Goal: Task Accomplishment & Management: Manage account settings

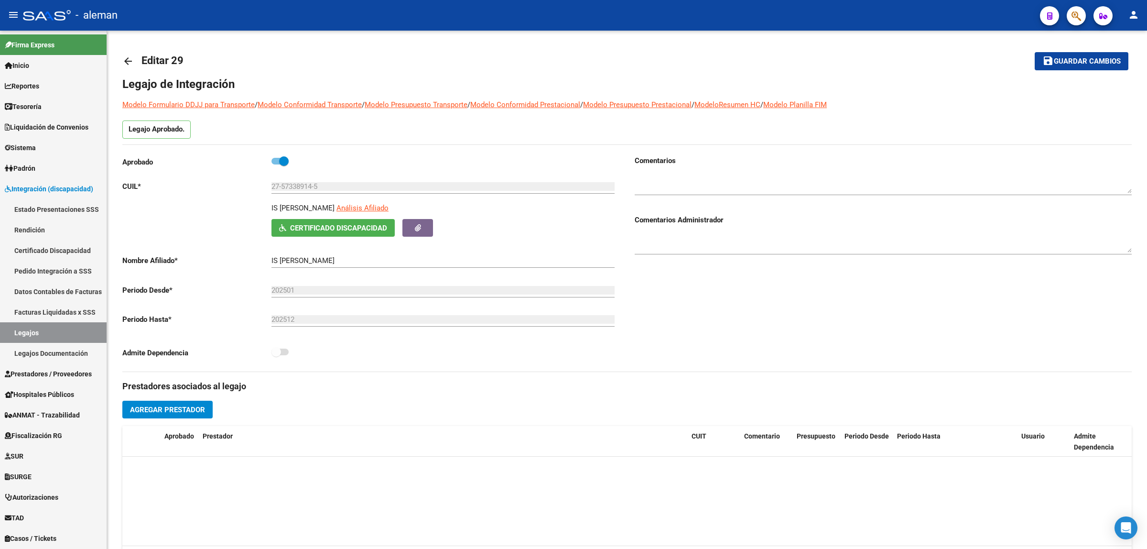
scroll to position [106, 0]
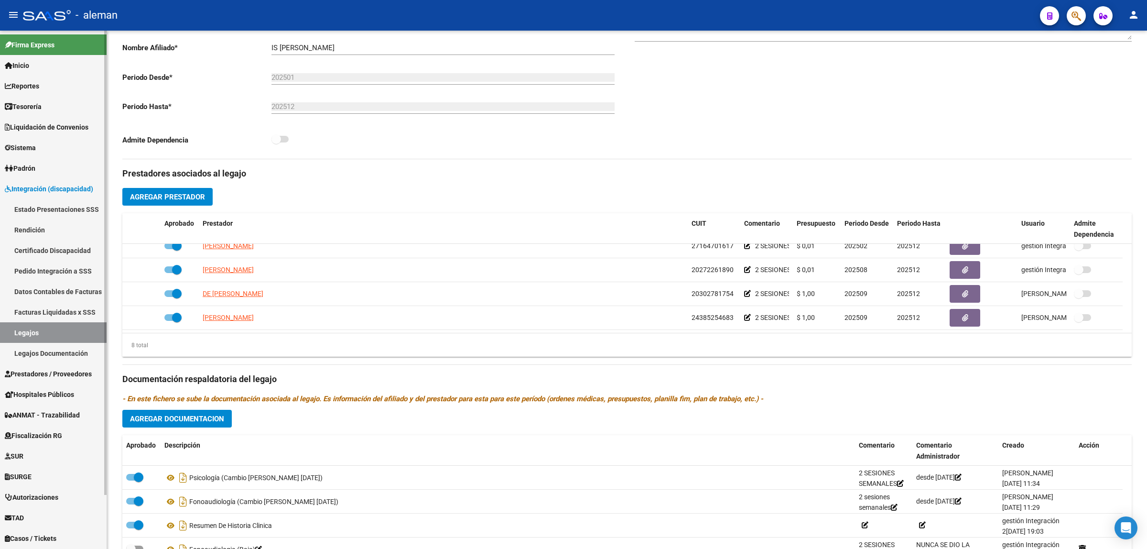
click at [53, 370] on span "Prestadores / Proveedores" at bounding box center [48, 374] width 87 height 11
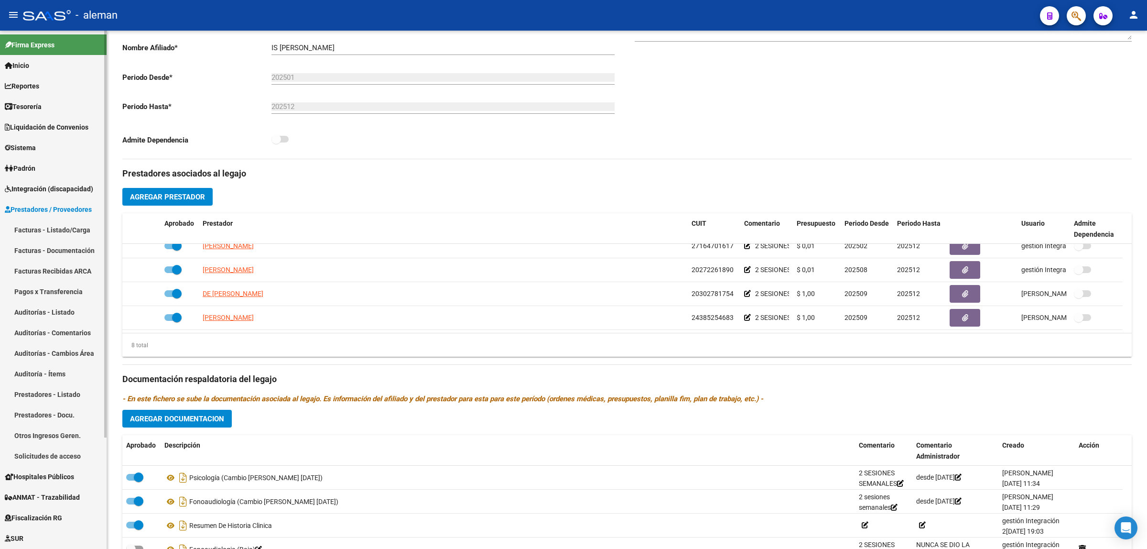
click at [58, 229] on link "Facturas - Listado/Carga" at bounding box center [53, 229] width 107 height 21
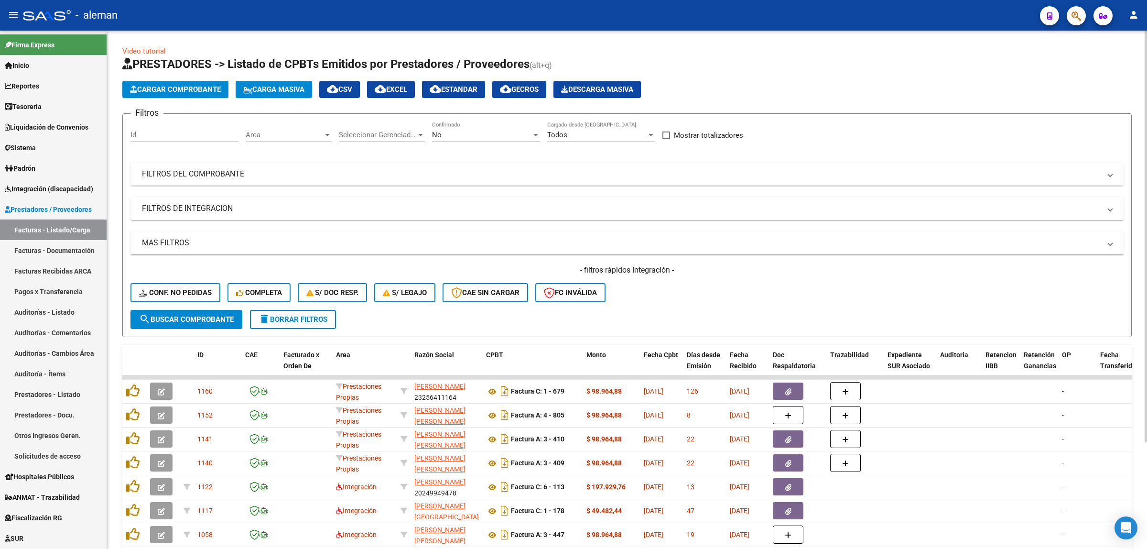
click at [1121, 178] on mat-expansion-panel-header "FILTROS DEL COMPROBANTE" at bounding box center [626, 174] width 993 height 23
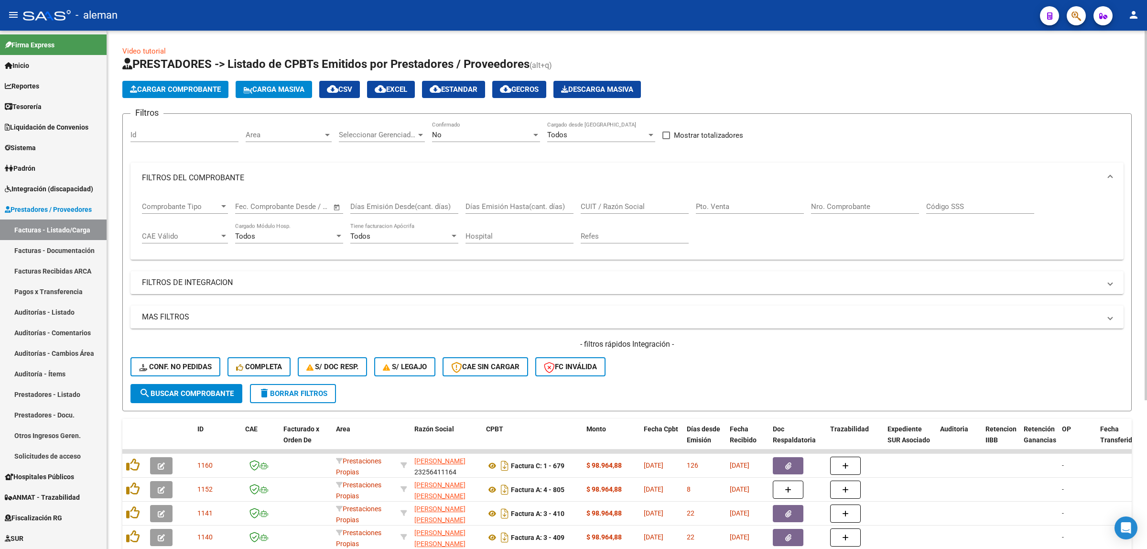
click at [867, 208] on input "Nro. Comprobante" at bounding box center [865, 206] width 108 height 9
type input "306"
click at [213, 390] on span "search Buscar Comprobante" at bounding box center [186, 393] width 95 height 9
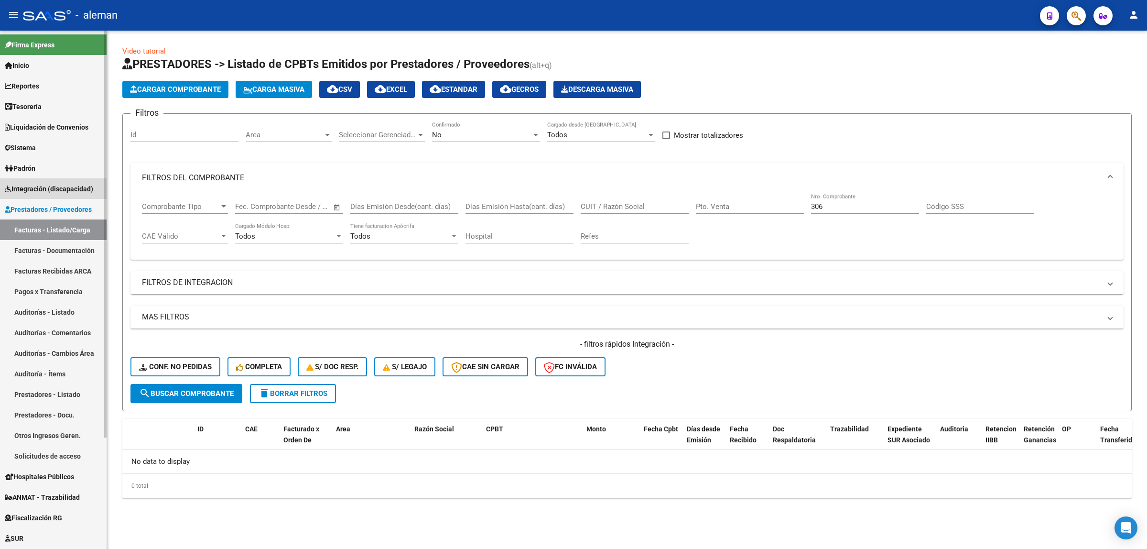
click at [61, 190] on span "Integración (discapacidad)" at bounding box center [49, 189] width 88 height 11
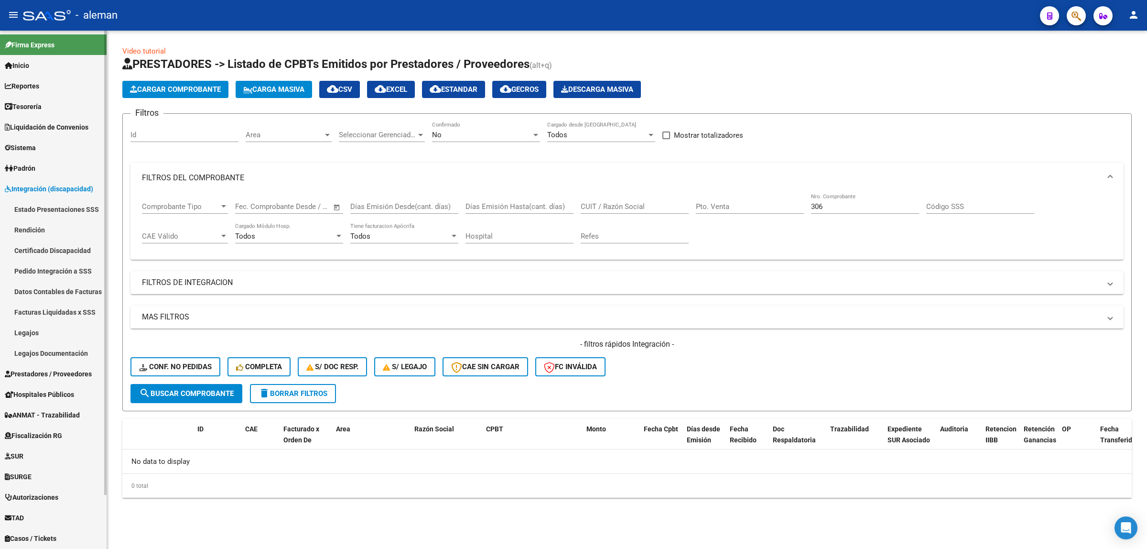
click at [60, 269] on link "Pedido Integración a SSS" at bounding box center [53, 270] width 107 height 21
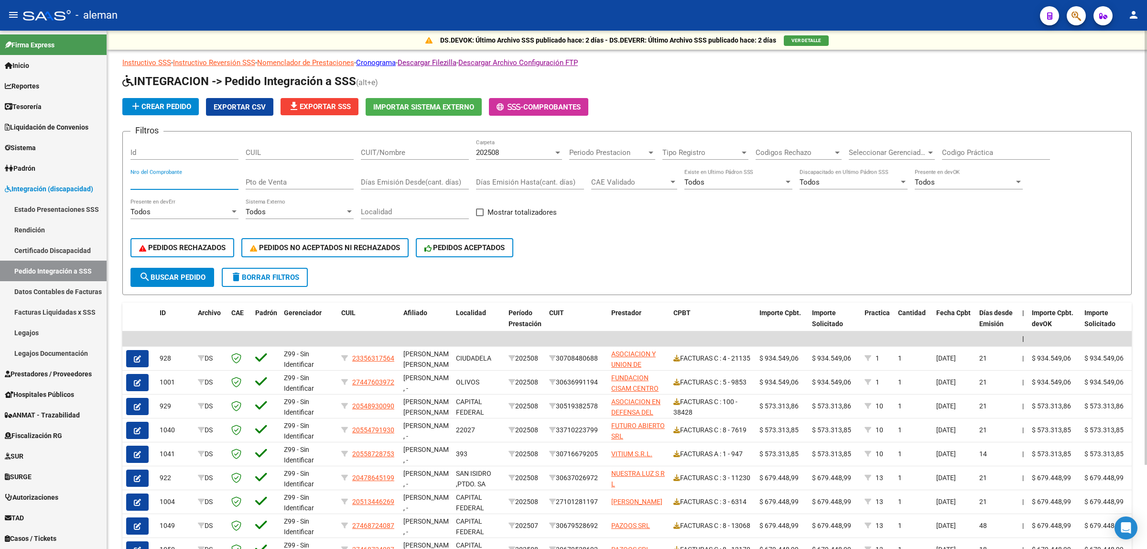
click at [161, 179] on input "Nro del Comprobante" at bounding box center [184, 182] width 108 height 9
type input "306"
click at [163, 269] on button "search Buscar Pedido" at bounding box center [172, 277] width 84 height 19
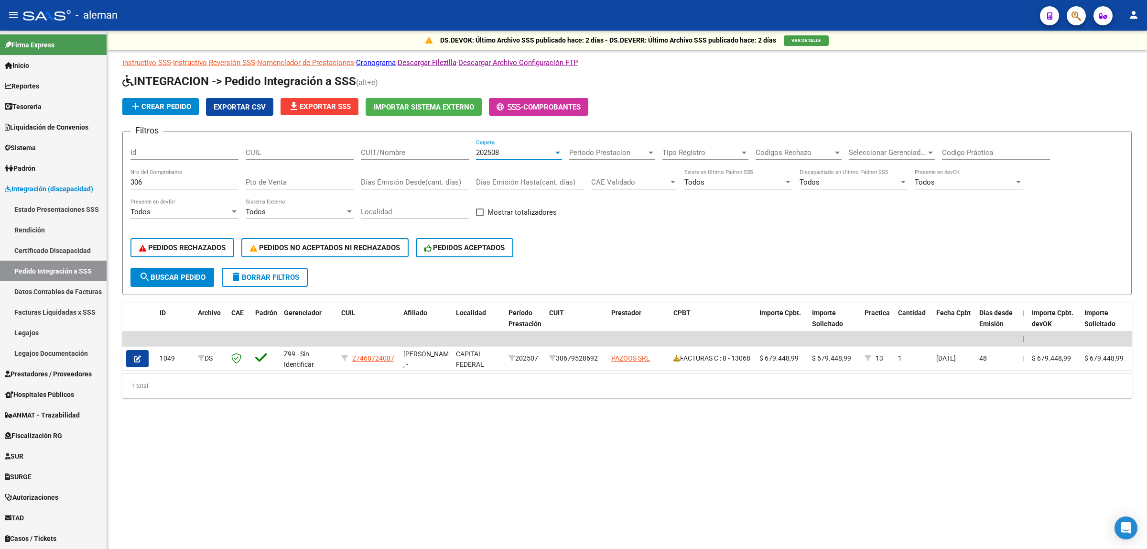
click at [555, 152] on div at bounding box center [557, 153] width 5 height 2
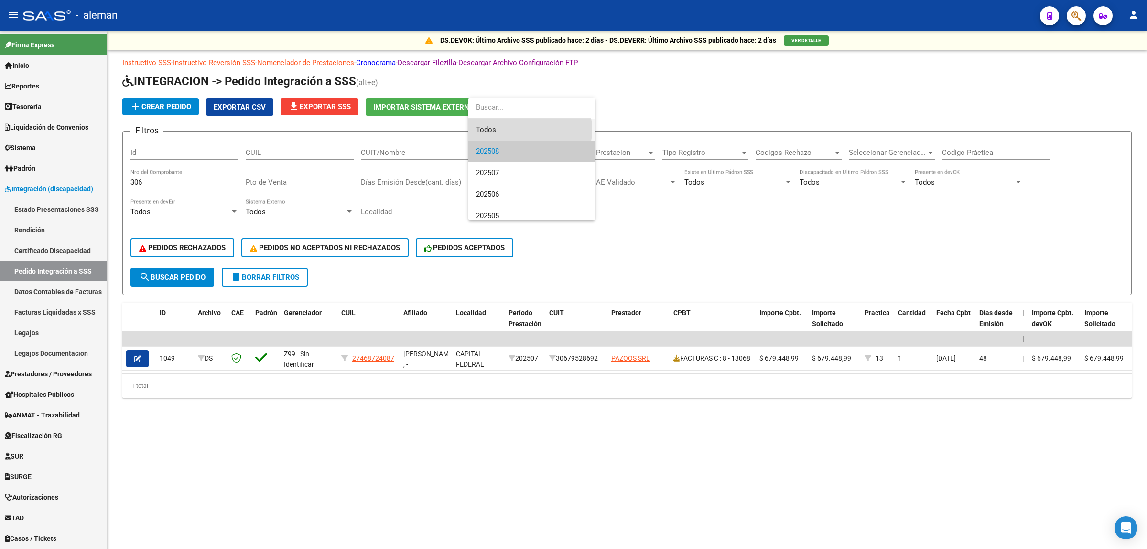
click at [516, 129] on span "Todos" at bounding box center [531, 130] width 111 height 22
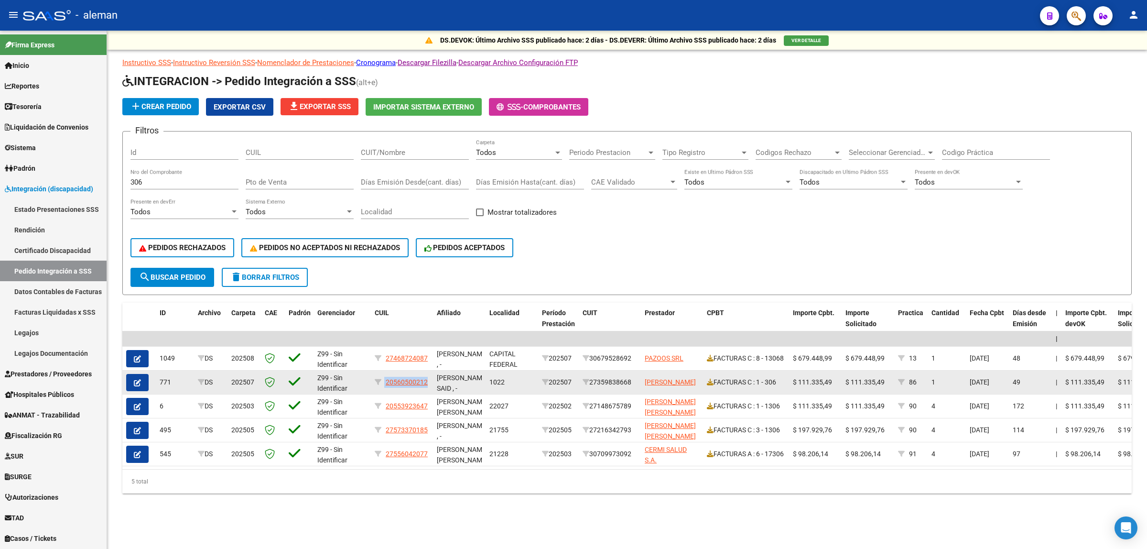
drag, startPoint x: 430, startPoint y: 379, endPoint x: 385, endPoint y: 386, distance: 46.0
click at [385, 386] on datatable-body-cell "20560500212" at bounding box center [402, 381] width 62 height 23
copy div "20560500212"
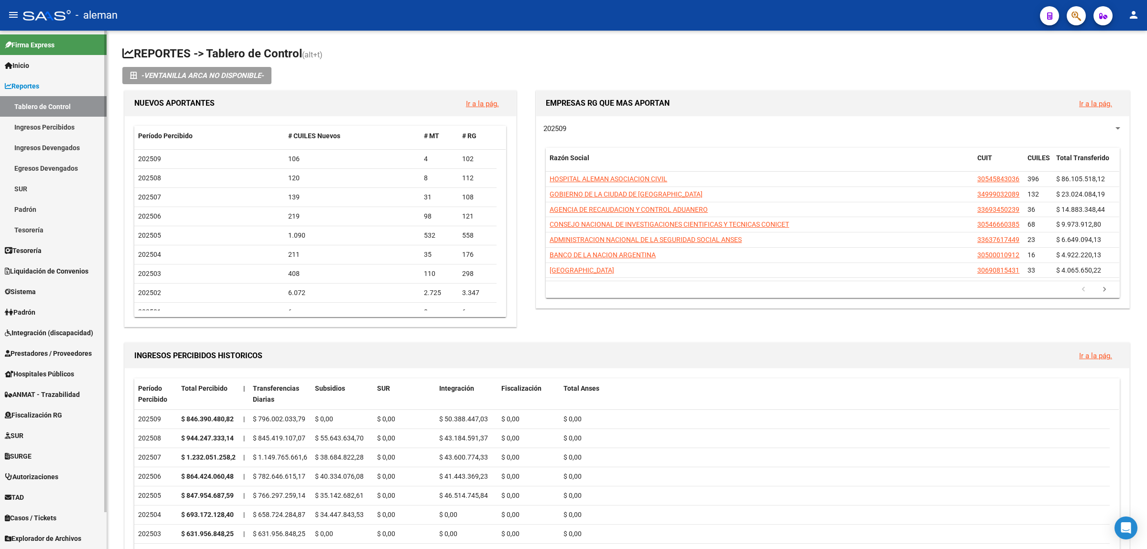
click at [51, 350] on span "Prestadores / Proveedores" at bounding box center [48, 353] width 87 height 11
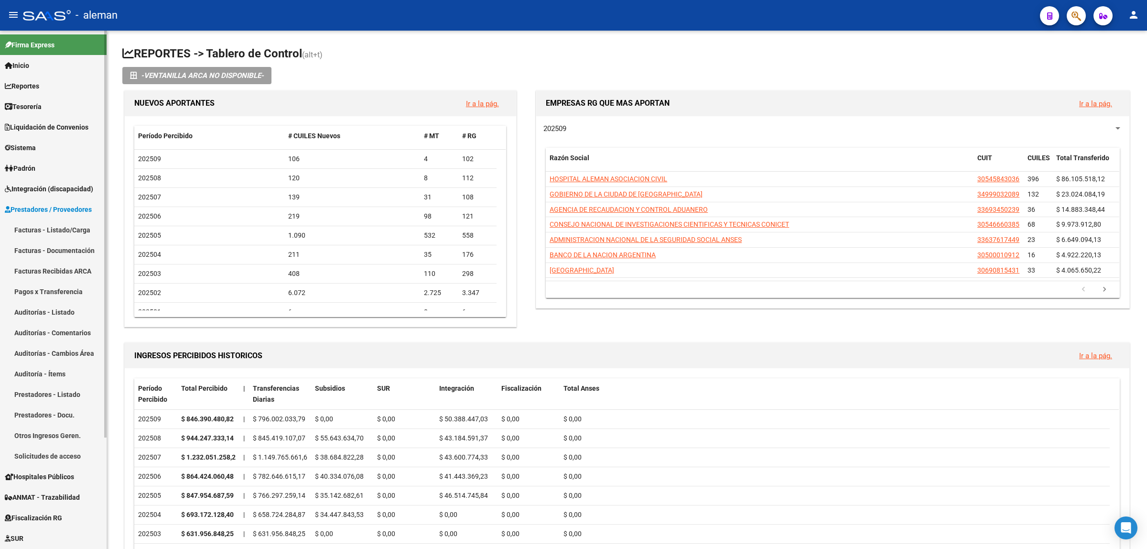
click at [55, 230] on link "Facturas - Listado/Carga" at bounding box center [53, 229] width 107 height 21
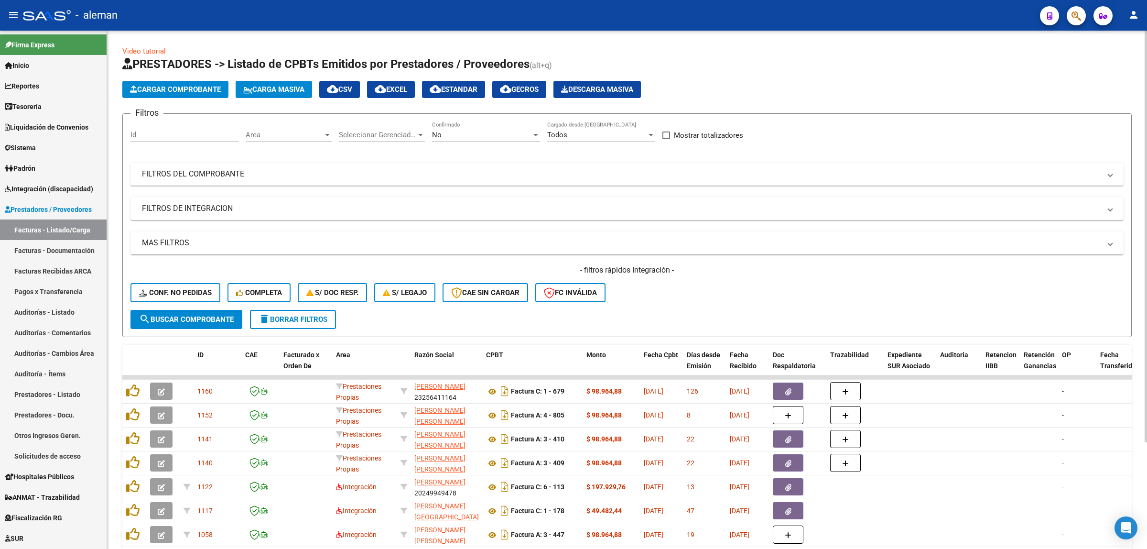
drag, startPoint x: 1100, startPoint y: 174, endPoint x: 1020, endPoint y: 197, distance: 83.5
click at [1101, 174] on span "FILTROS DEL COMPROBANTE" at bounding box center [625, 174] width 966 height 11
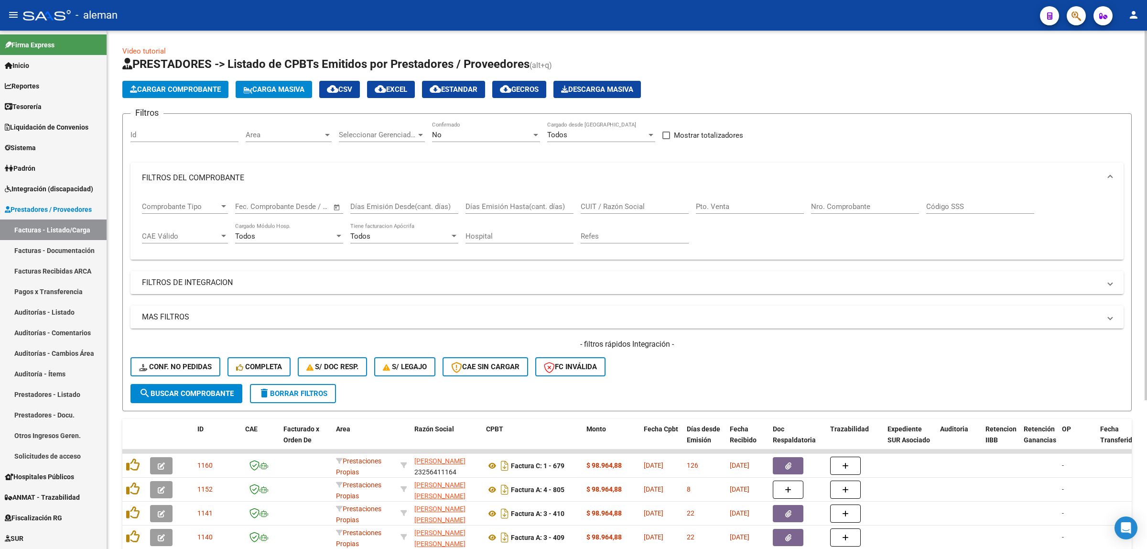
click at [874, 210] on div "Nro. Comprobante" at bounding box center [865, 203] width 108 height 21
type input "306"
click at [218, 394] on span "search Buscar Comprobante" at bounding box center [186, 393] width 95 height 9
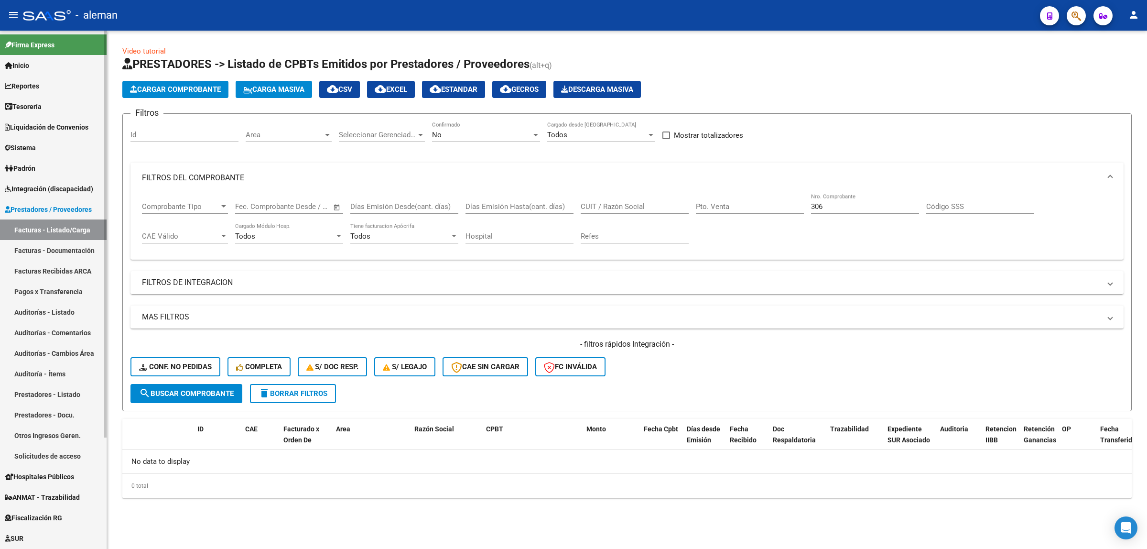
click at [61, 206] on span "Prestadores / Proveedores" at bounding box center [48, 209] width 87 height 11
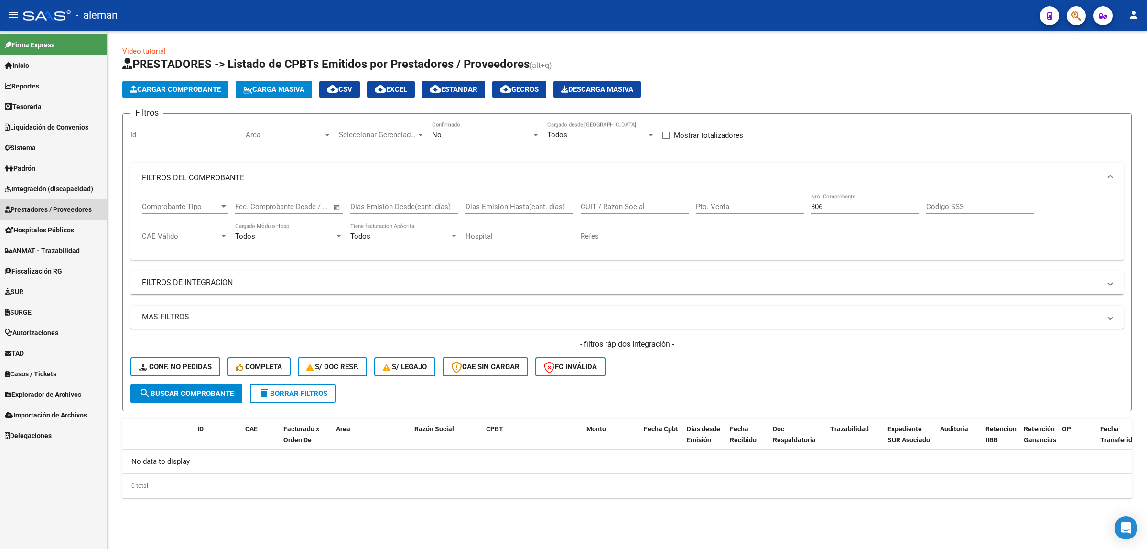
click at [56, 209] on span "Prestadores / Proveedores" at bounding box center [48, 209] width 87 height 11
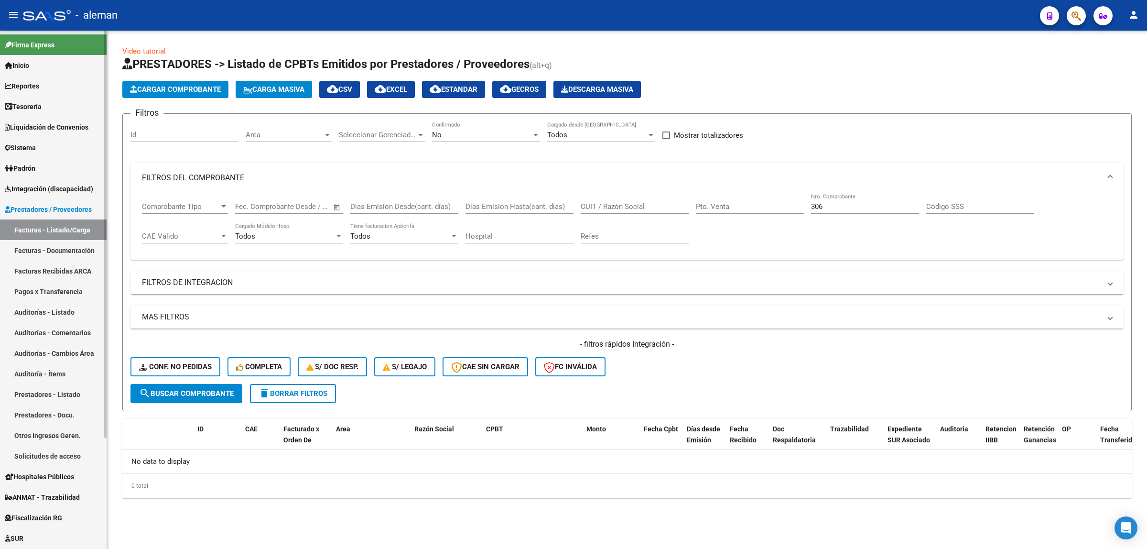
click at [57, 194] on span "Integración (discapacidad)" at bounding box center [49, 189] width 88 height 11
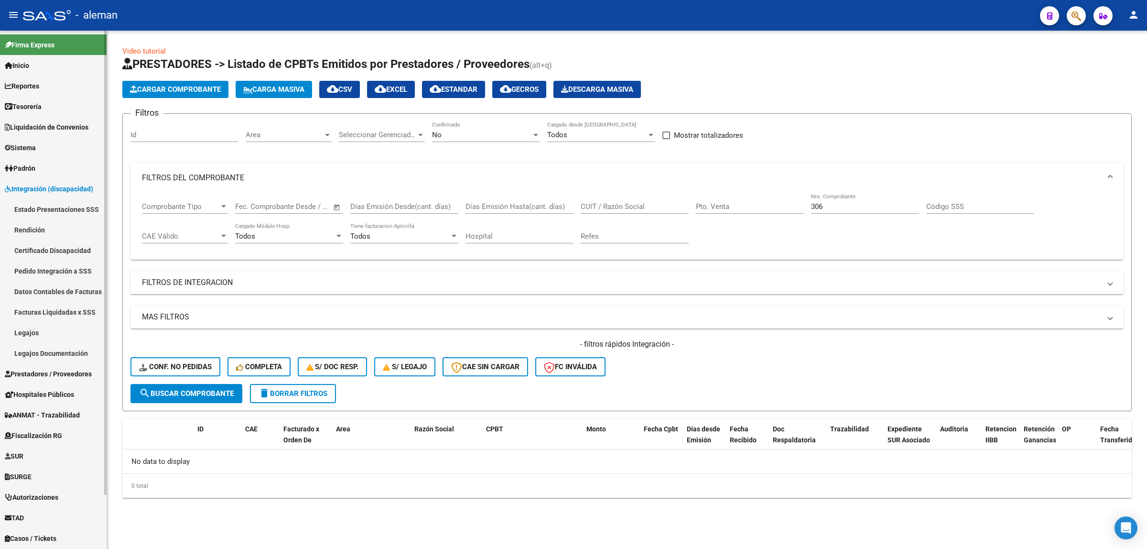
click at [33, 329] on link "Legajos" at bounding box center [53, 332] width 107 height 21
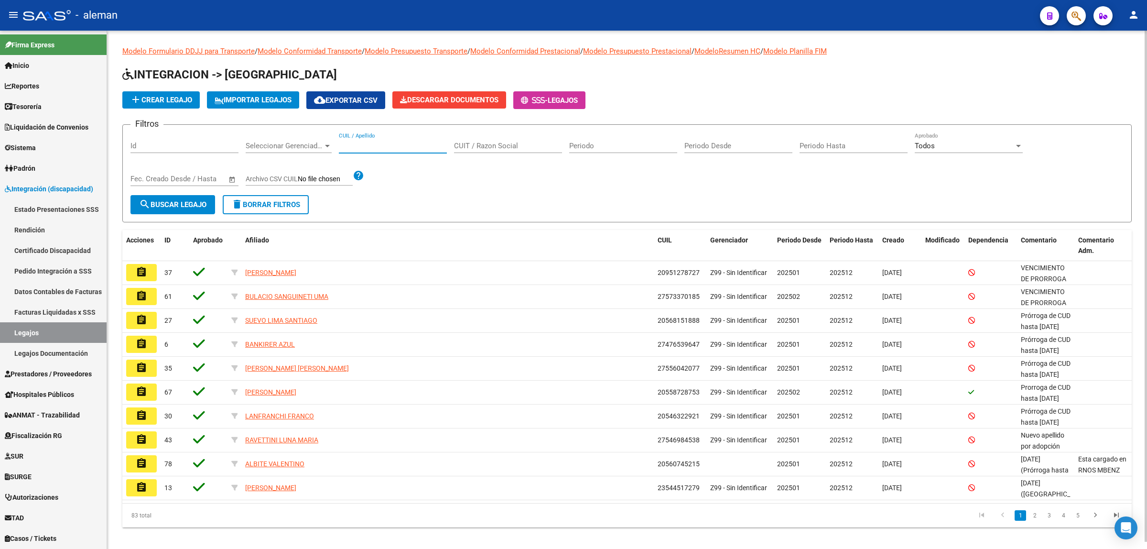
click at [403, 142] on input "CUIL / Apellido" at bounding box center [393, 145] width 108 height 9
paste input "20560500212"
type input "20560500212"
click at [156, 203] on span "search Buscar Legajo" at bounding box center [172, 204] width 67 height 9
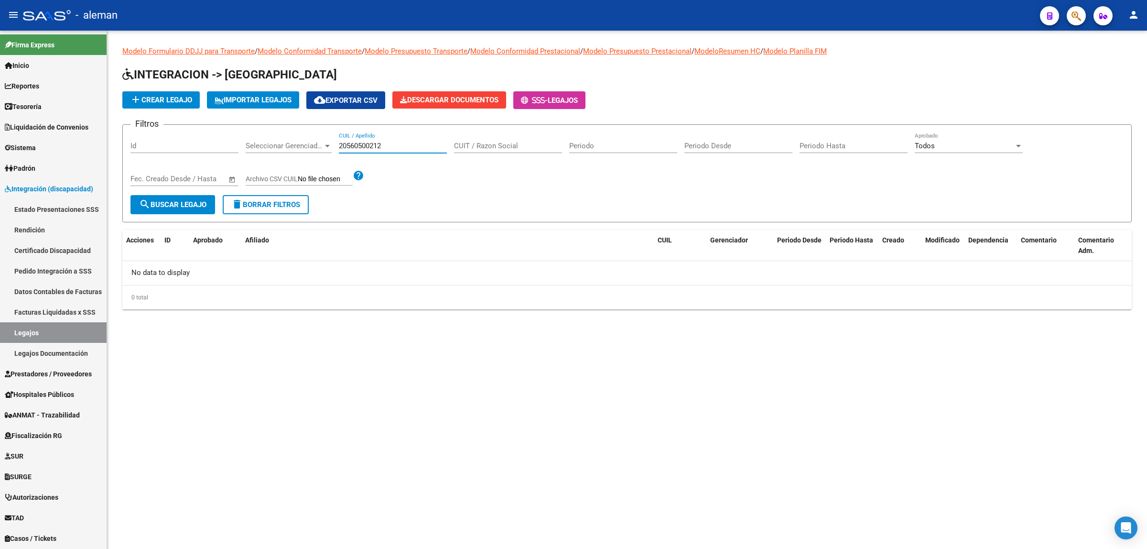
drag, startPoint x: 409, startPoint y: 146, endPoint x: 336, endPoint y: 144, distance: 73.1
click at [336, 144] on div "Filtros Id Seleccionar Gerenciador Seleccionar Gerenciador 20560500212 CUIL / A…" at bounding box center [626, 163] width 993 height 63
click at [500, 142] on input "CUIT / Razon Social" at bounding box center [508, 145] width 108 height 9
paste input "20560500212"
type input "20560500212"
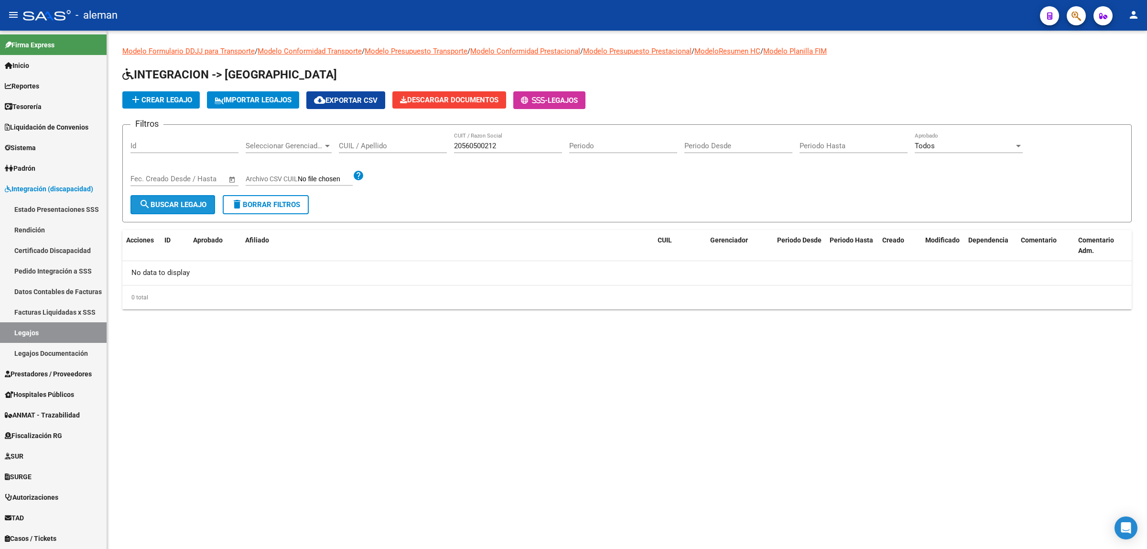
click at [185, 205] on span "search Buscar Legajo" at bounding box center [172, 204] width 67 height 9
click at [359, 147] on input "CUIL / Apellido" at bounding box center [393, 145] width 108 height 9
type input "estrella"
drag, startPoint x: 511, startPoint y: 147, endPoint x: 445, endPoint y: 146, distance: 66.4
click at [445, 146] on div "Filtros Id Seleccionar Gerenciador Seleccionar Gerenciador estrella CUIL / Apel…" at bounding box center [626, 163] width 993 height 63
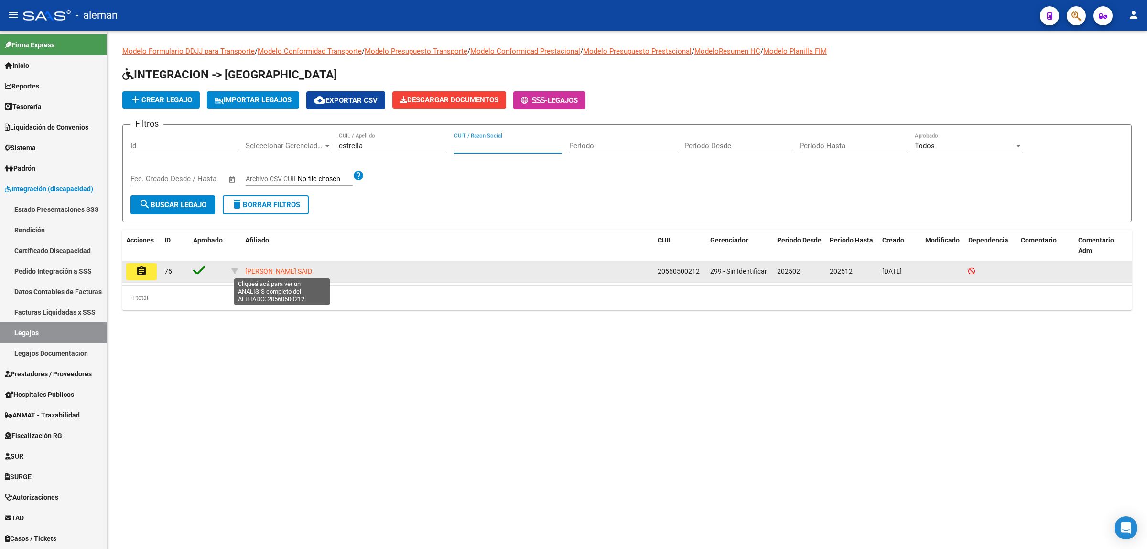
click at [250, 270] on span "SABATE ESTRELLA SAID" at bounding box center [278, 271] width 67 height 8
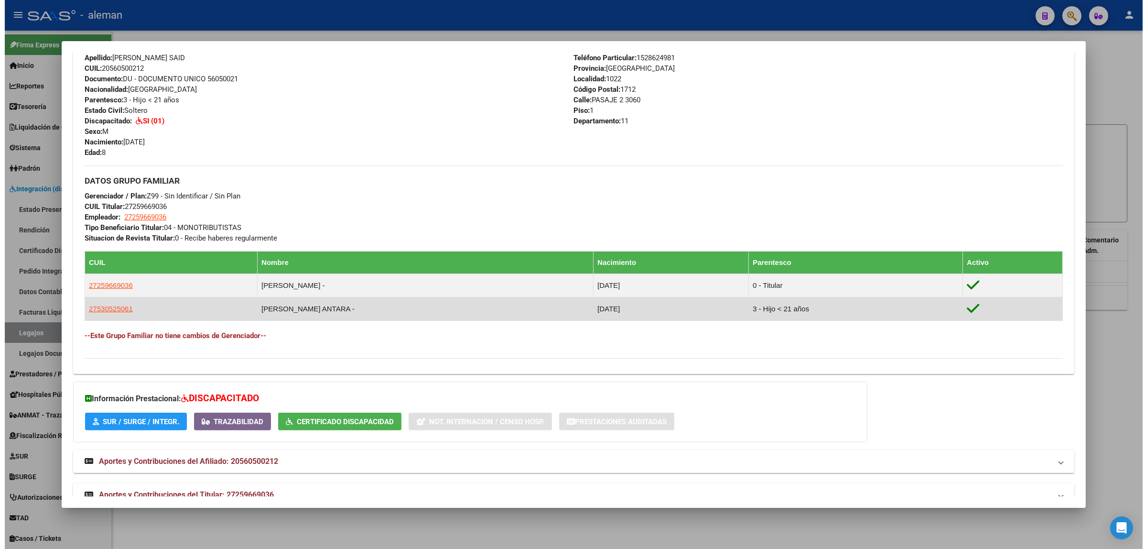
scroll to position [347, 0]
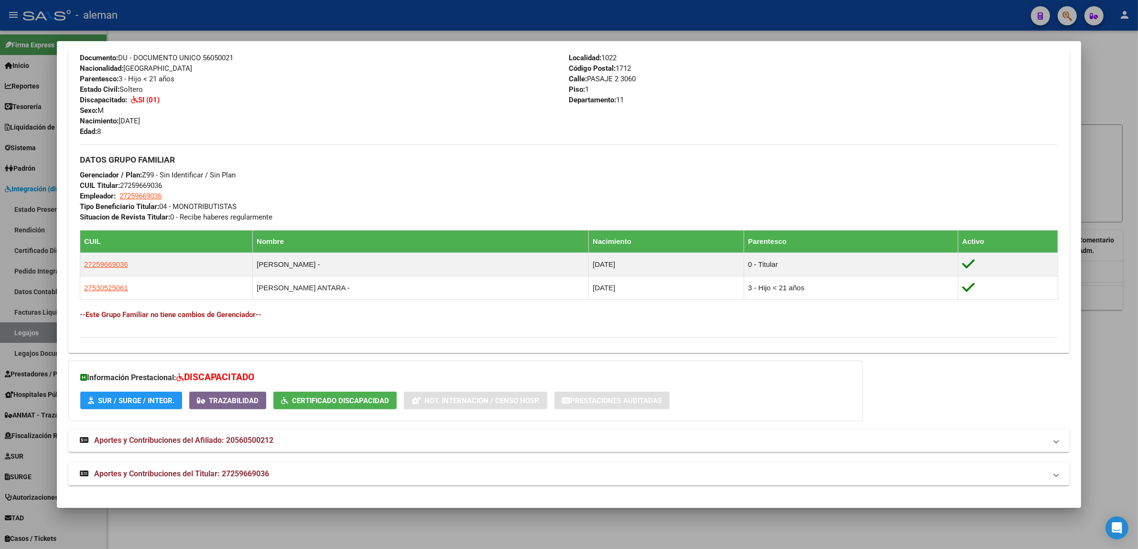
click at [1112, 364] on div at bounding box center [569, 274] width 1138 height 549
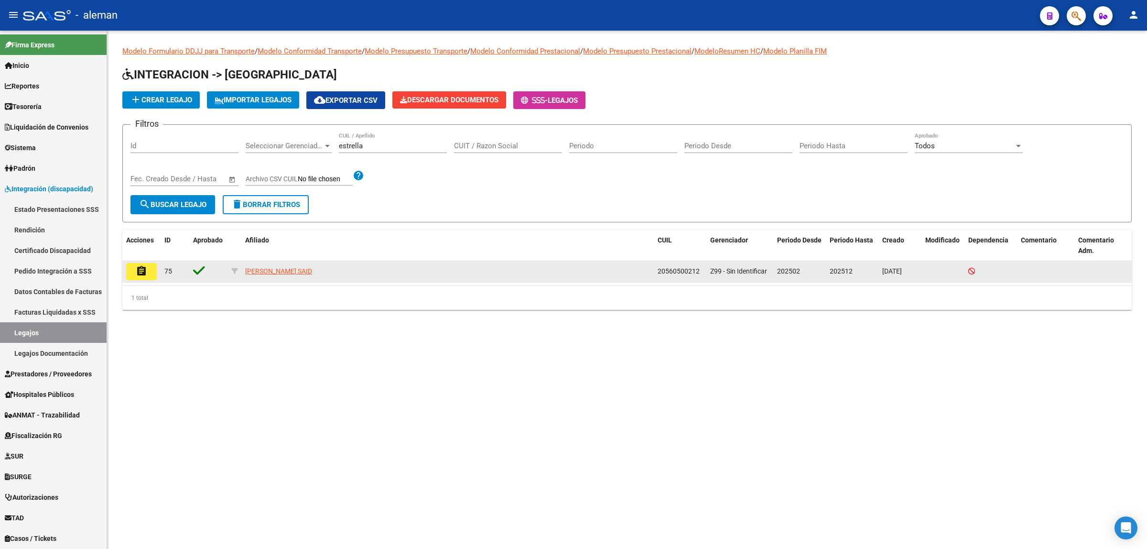
click at [142, 270] on mat-icon "assignment" at bounding box center [141, 270] width 11 height 11
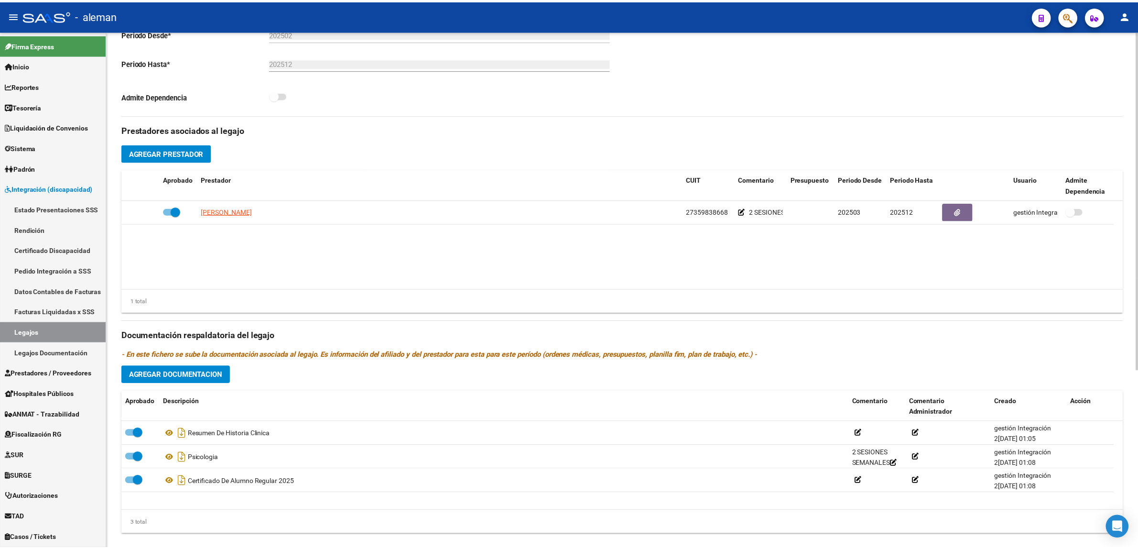
scroll to position [272, 0]
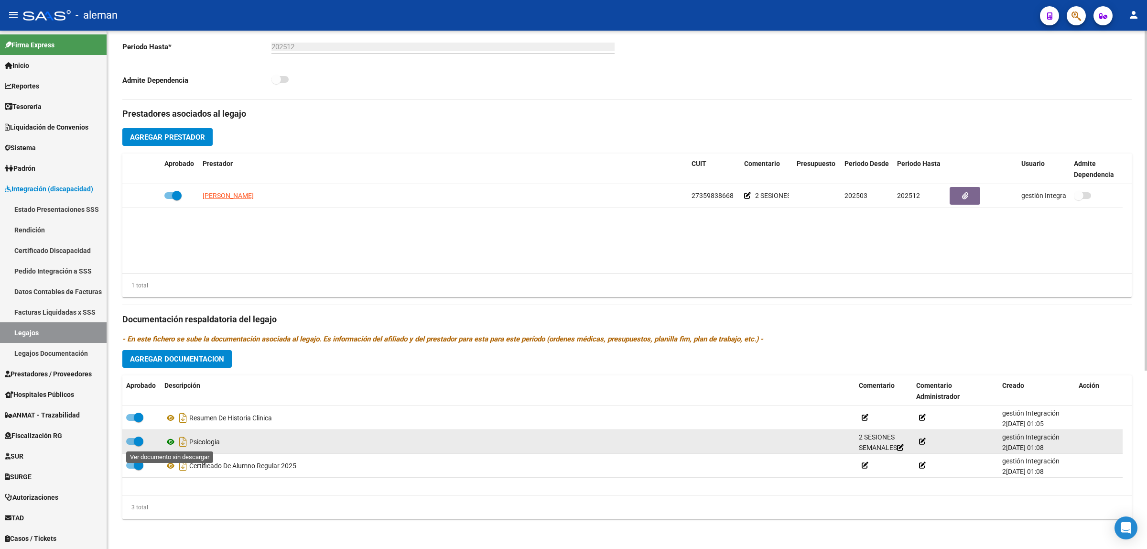
click at [170, 440] on icon at bounding box center [170, 441] width 12 height 11
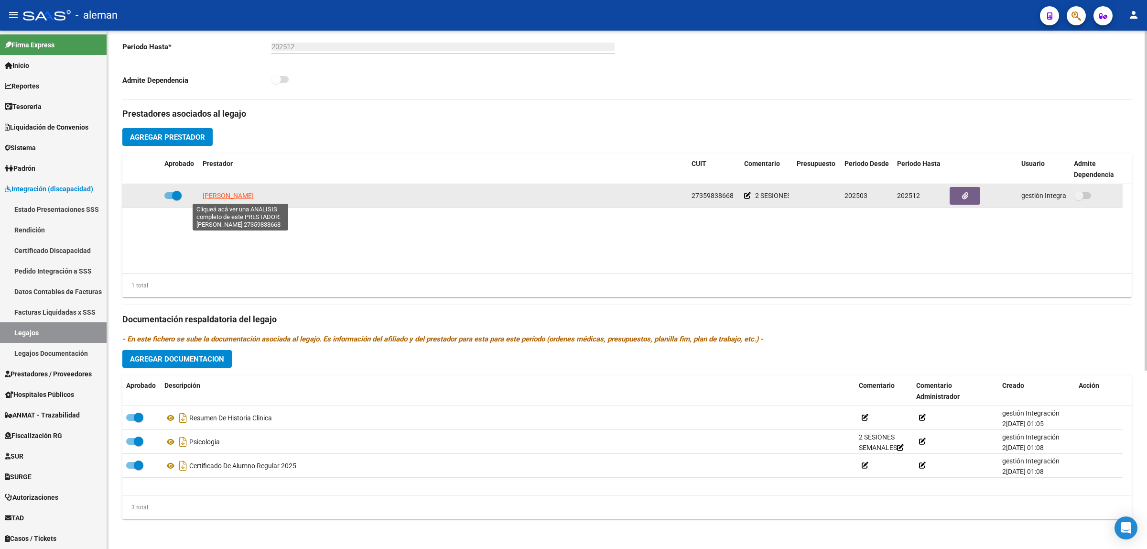
click at [232, 195] on span "[PERSON_NAME]" at bounding box center [228, 196] width 51 height 8
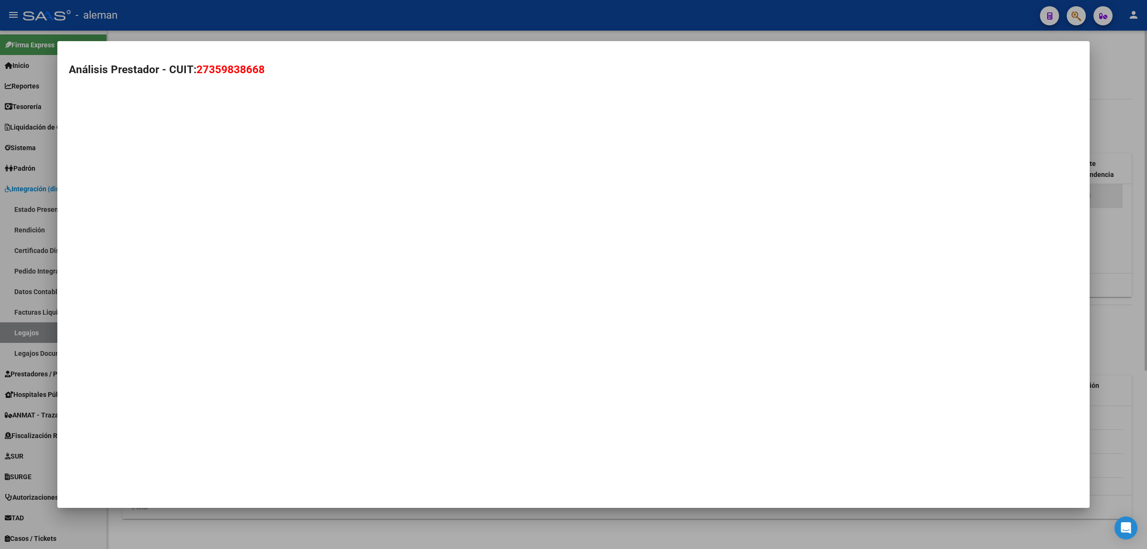
type textarea "27359838668"
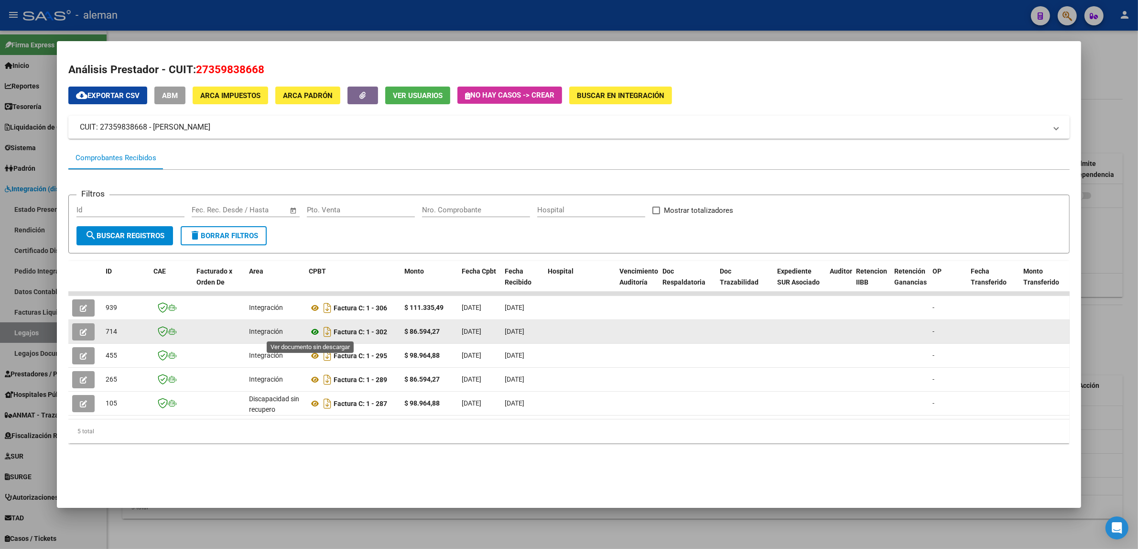
click at [312, 333] on icon at bounding box center [315, 331] width 12 height 11
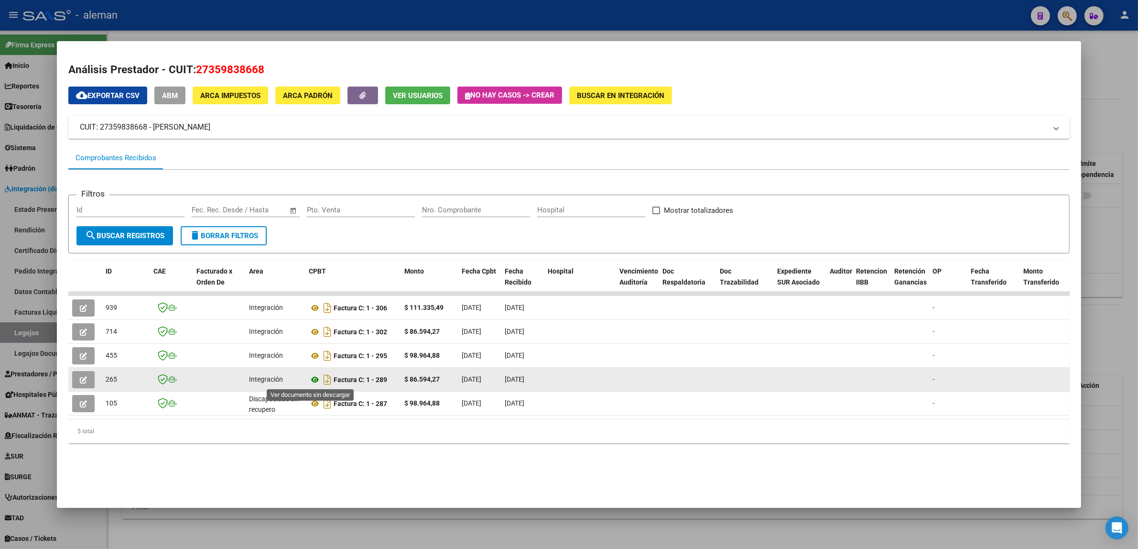
click at [311, 380] on icon at bounding box center [315, 379] width 12 height 11
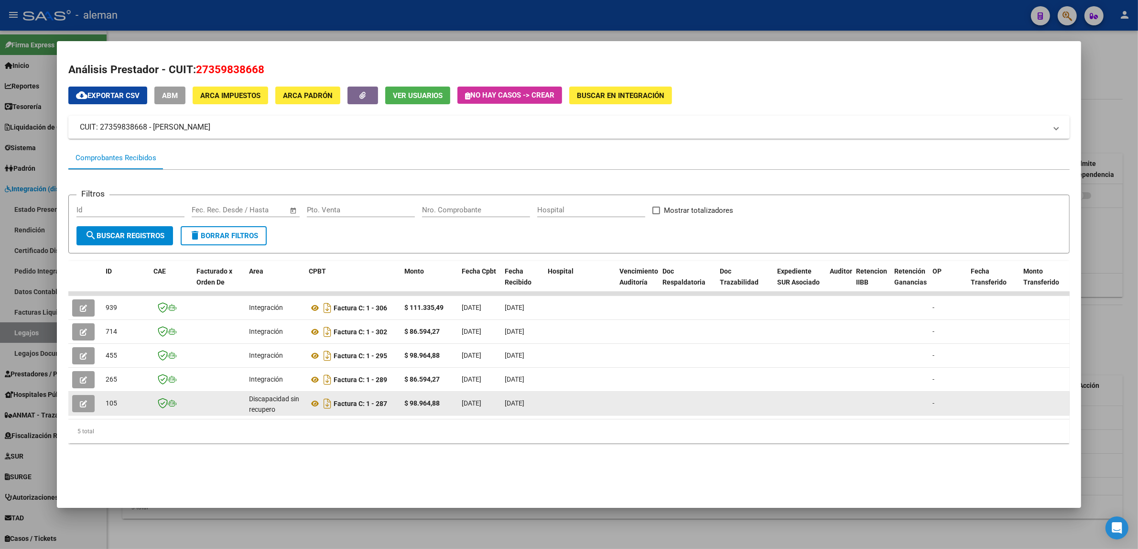
click at [83, 408] on button "button" at bounding box center [83, 403] width 22 height 17
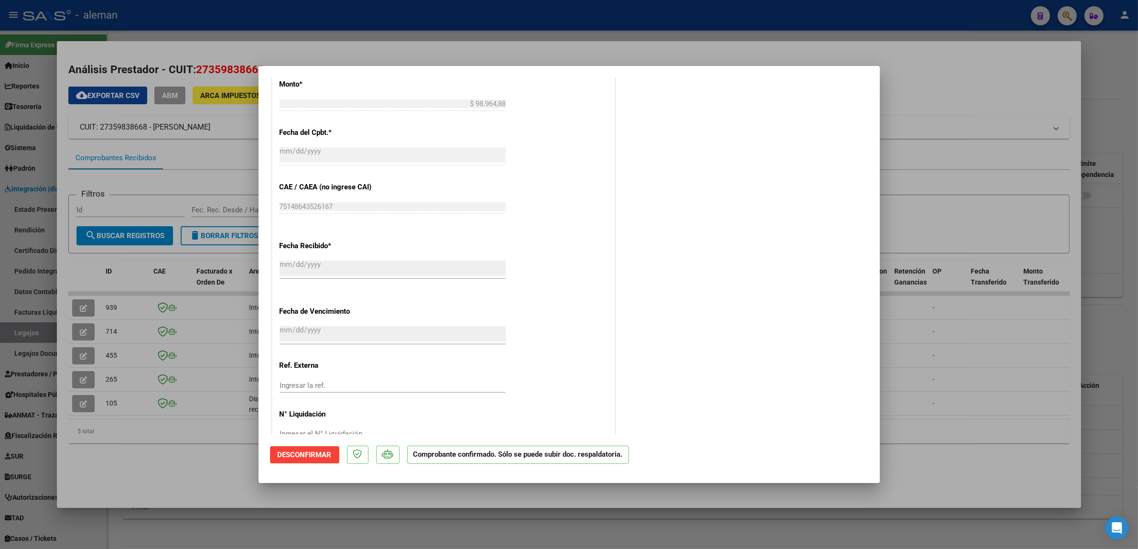
scroll to position [474, 0]
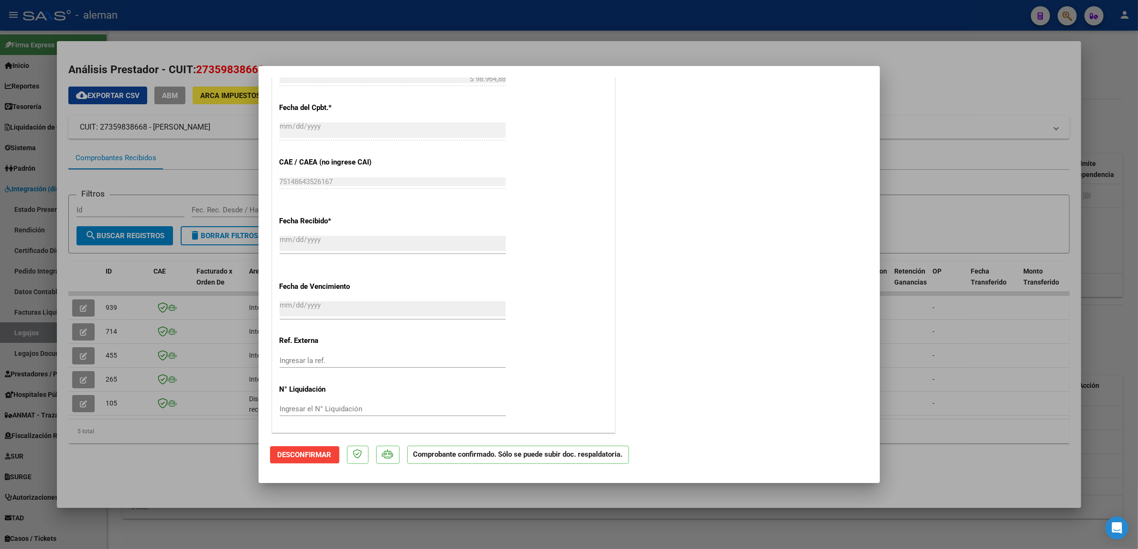
click at [984, 447] on div at bounding box center [569, 274] width 1138 height 549
type input "$ 0,00"
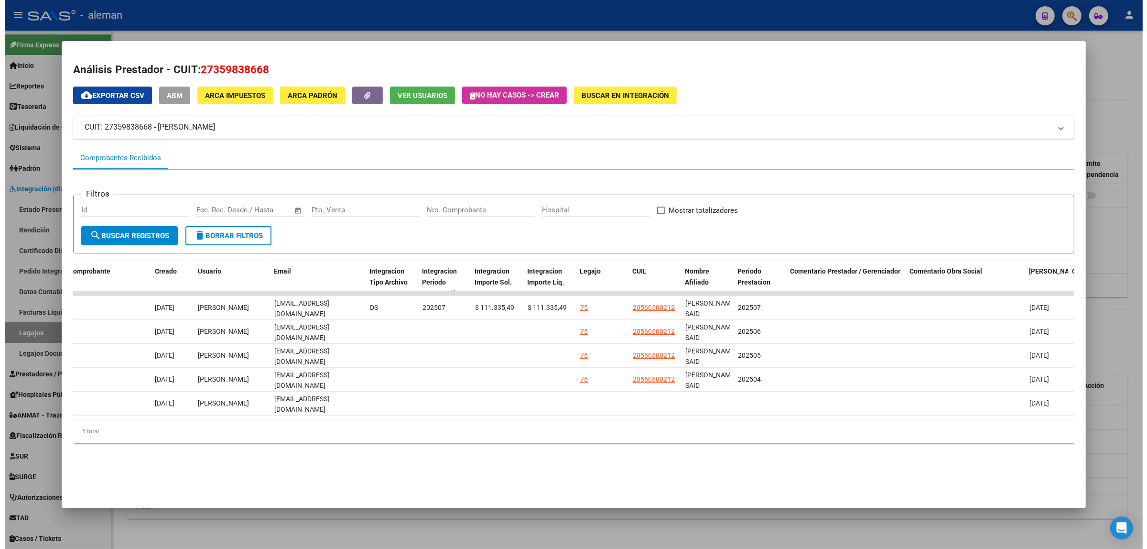
scroll to position [0, 0]
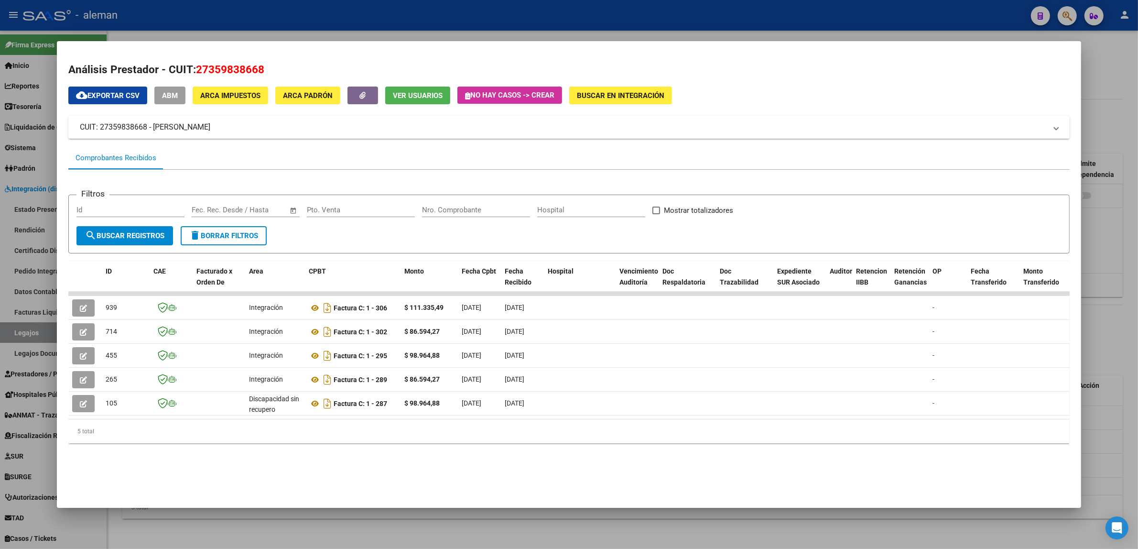
click at [1113, 275] on div at bounding box center [569, 274] width 1138 height 549
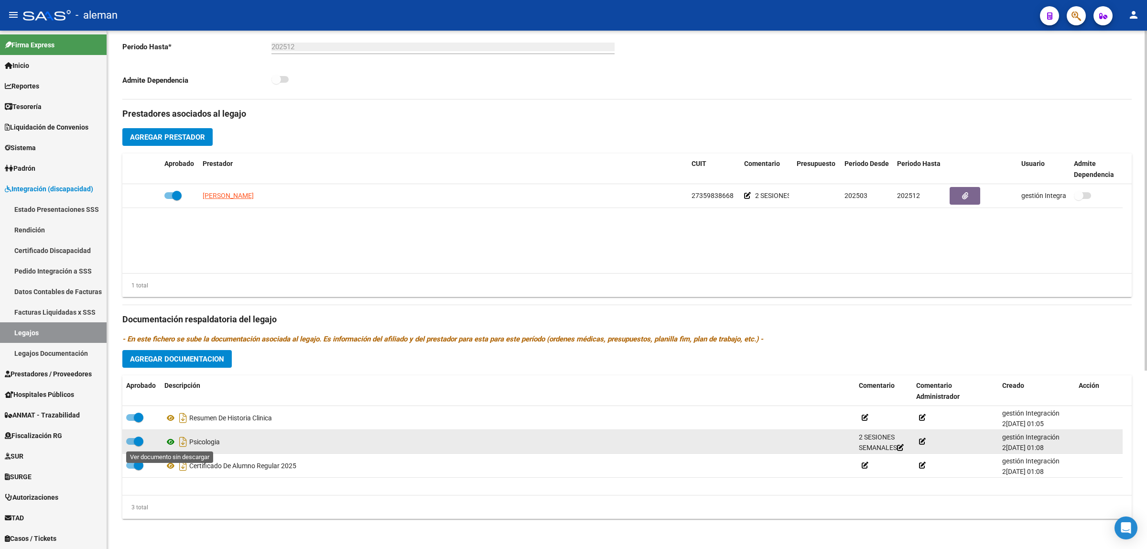
click at [173, 443] on icon at bounding box center [170, 441] width 12 height 11
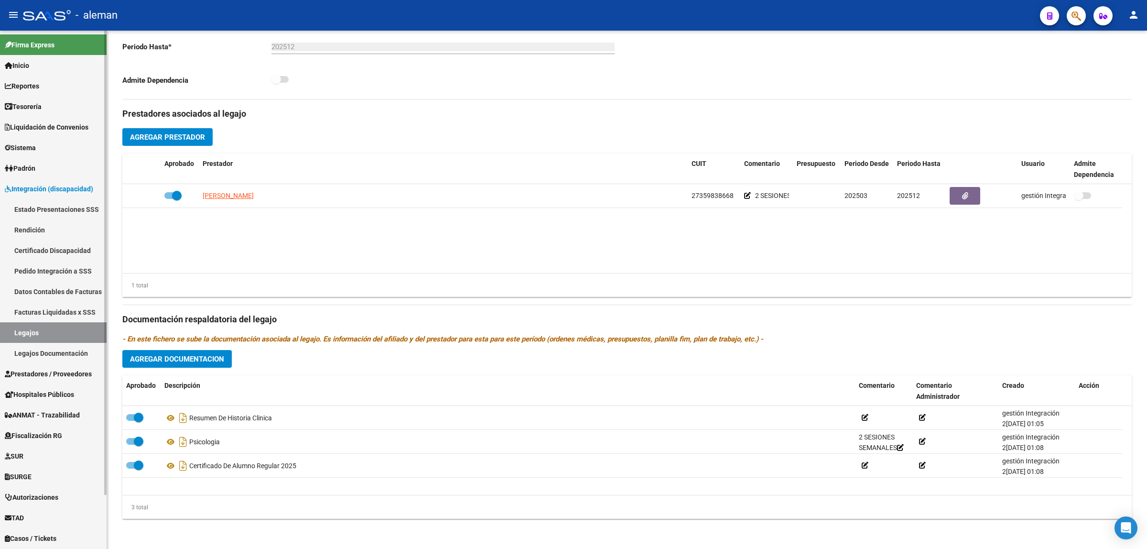
click at [61, 311] on link "Facturas Liquidadas x SSS" at bounding box center [53, 312] width 107 height 21
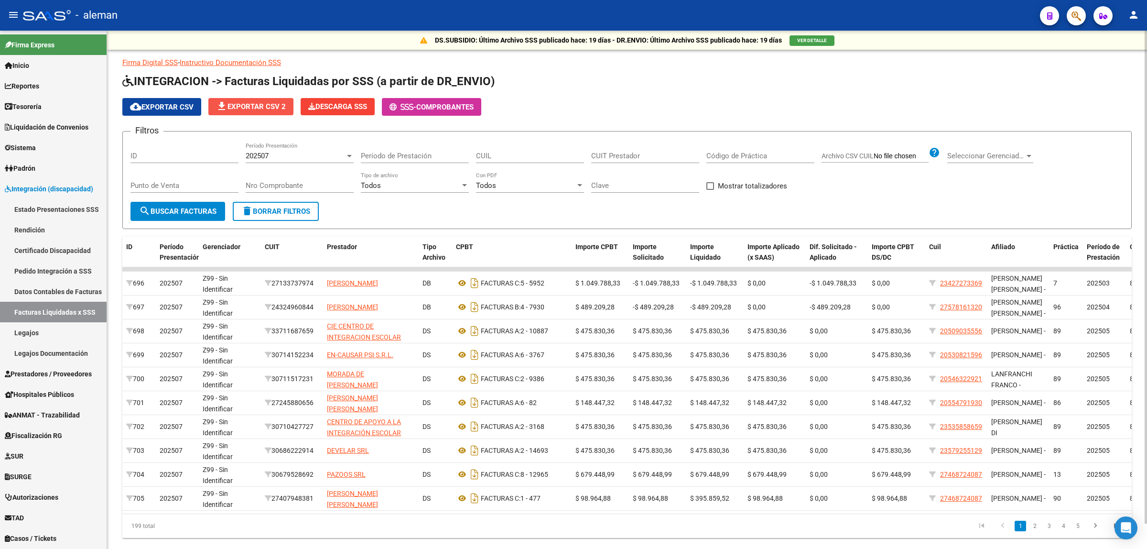
click at [250, 108] on span "file_download Exportar CSV 2" at bounding box center [251, 106] width 70 height 9
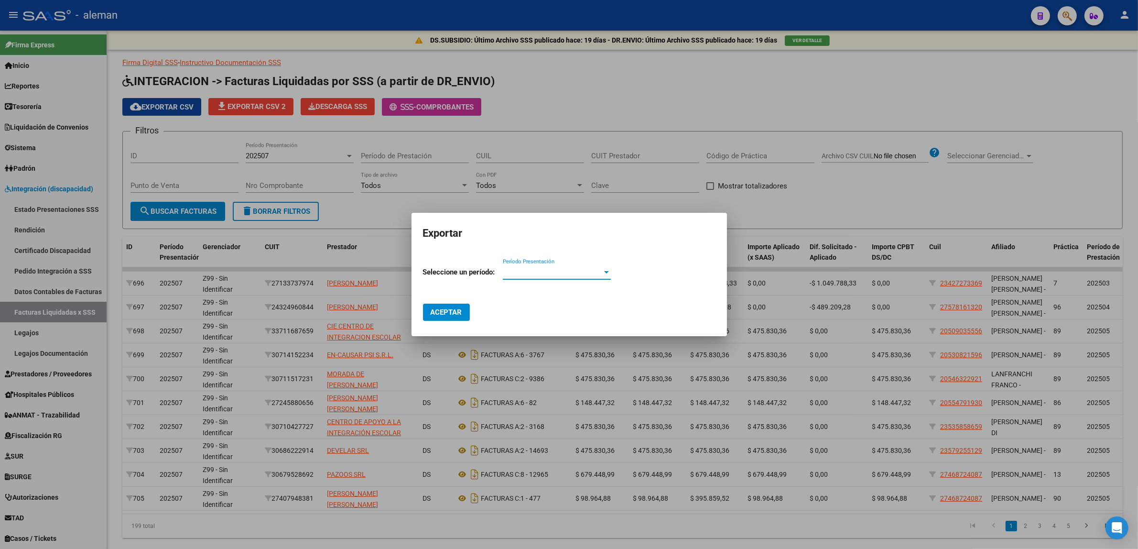
click at [608, 275] on div at bounding box center [606, 272] width 9 height 8
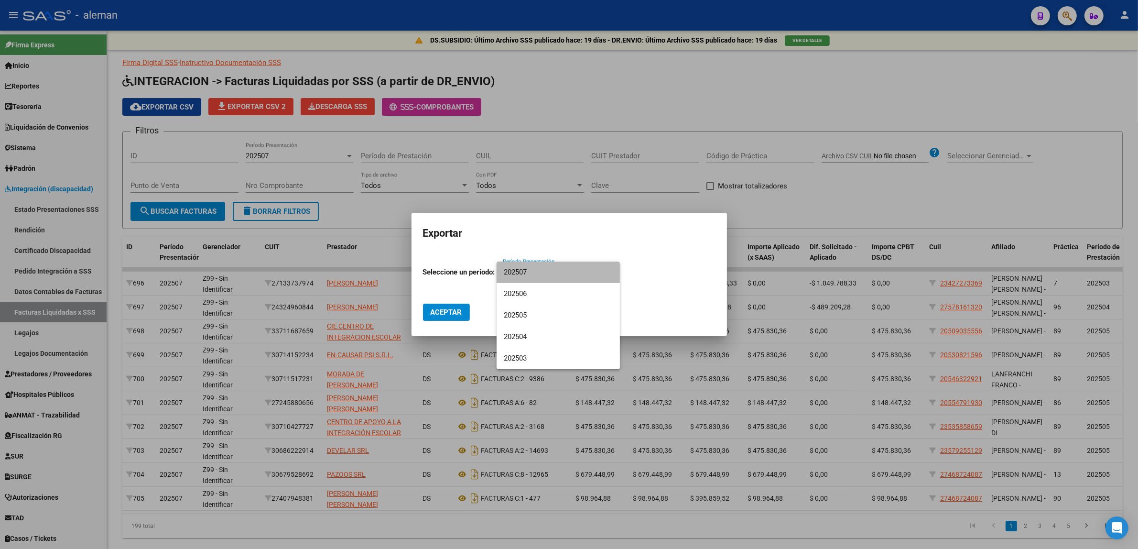
click at [529, 269] on span "202507" at bounding box center [558, 272] width 108 height 22
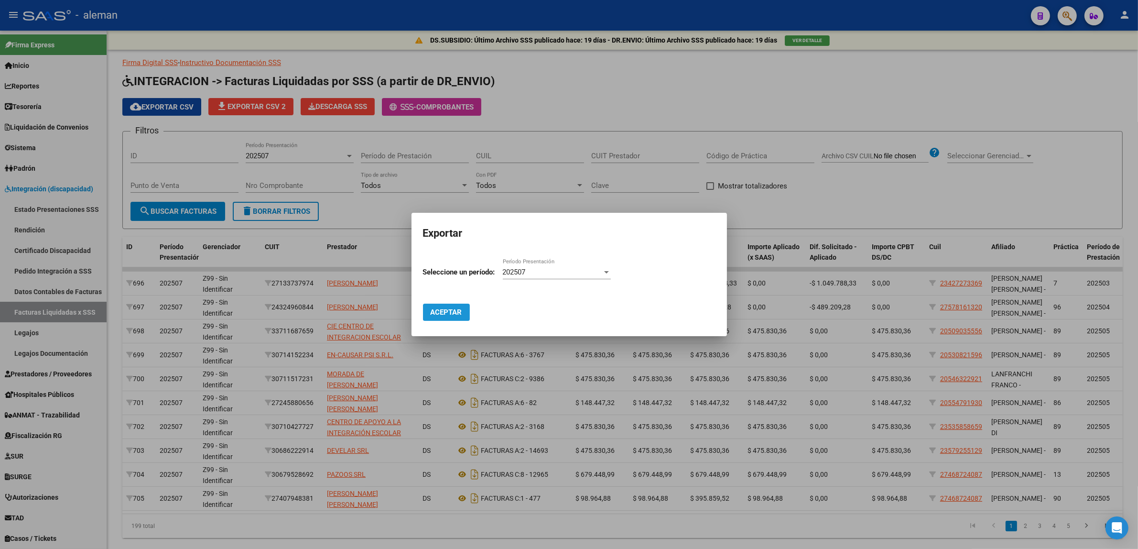
click at [454, 311] on span "Aceptar" at bounding box center [447, 312] width 32 height 9
click at [443, 316] on span "Aceptar" at bounding box center [447, 312] width 32 height 9
click at [972, 186] on div at bounding box center [569, 274] width 1138 height 549
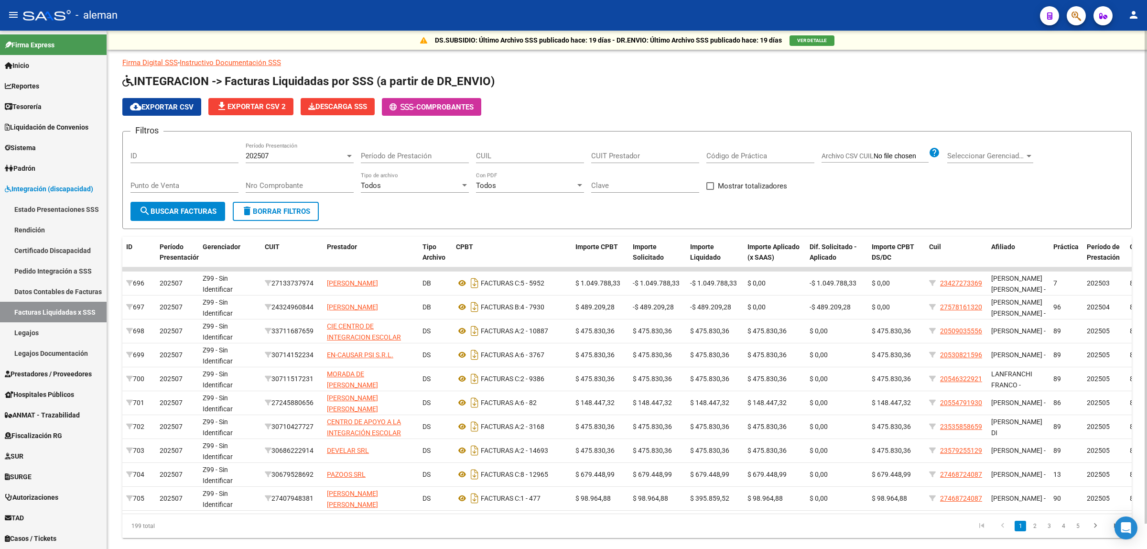
click at [176, 108] on span "cloud_download Exportar CSV" at bounding box center [162, 107] width 64 height 9
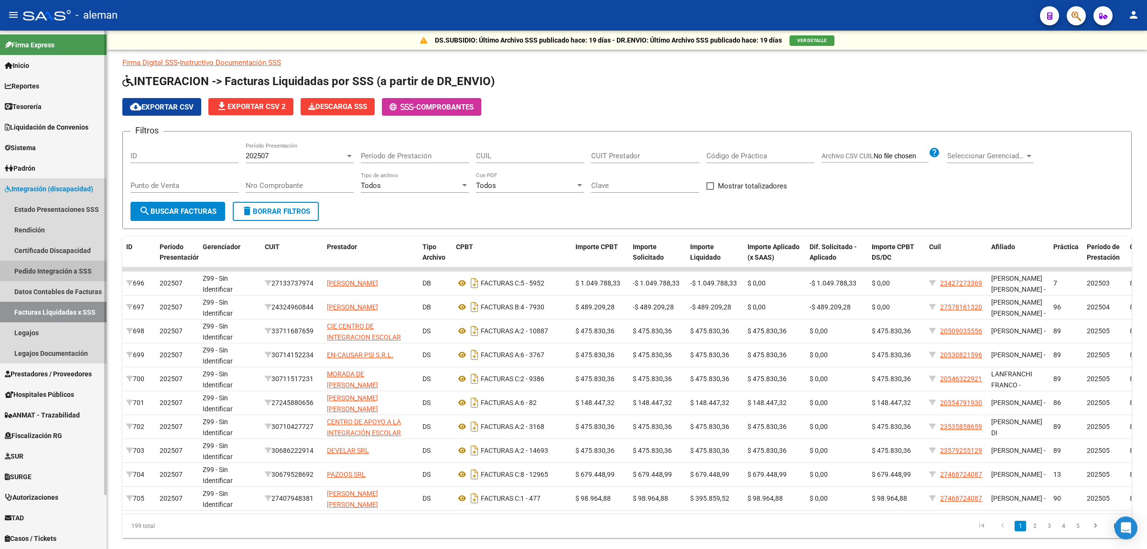
click at [58, 271] on link "Pedido Integración a SSS" at bounding box center [53, 270] width 107 height 21
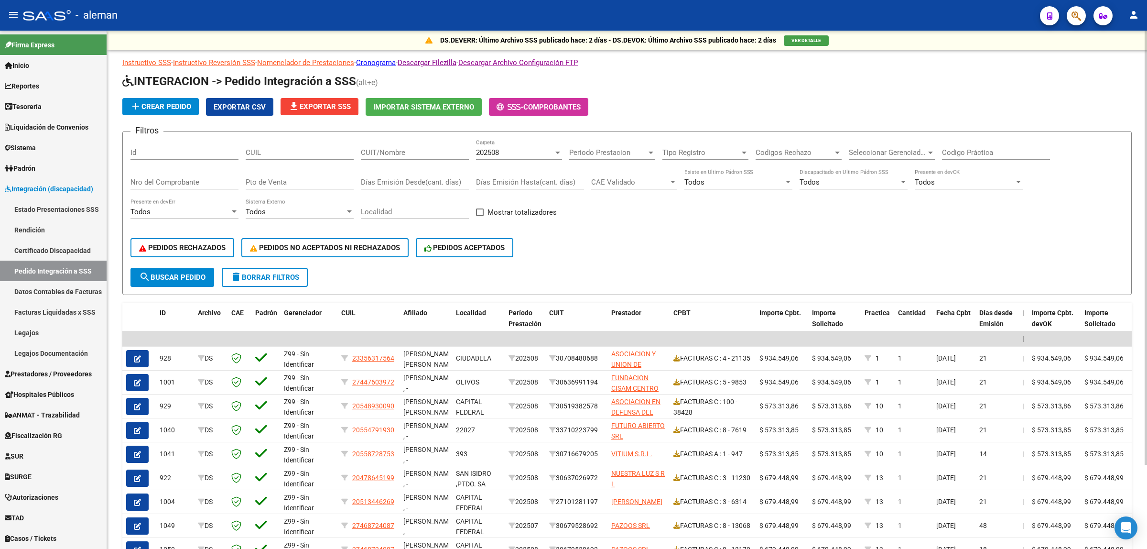
click at [553, 153] on div "202508" at bounding box center [514, 152] width 77 height 9
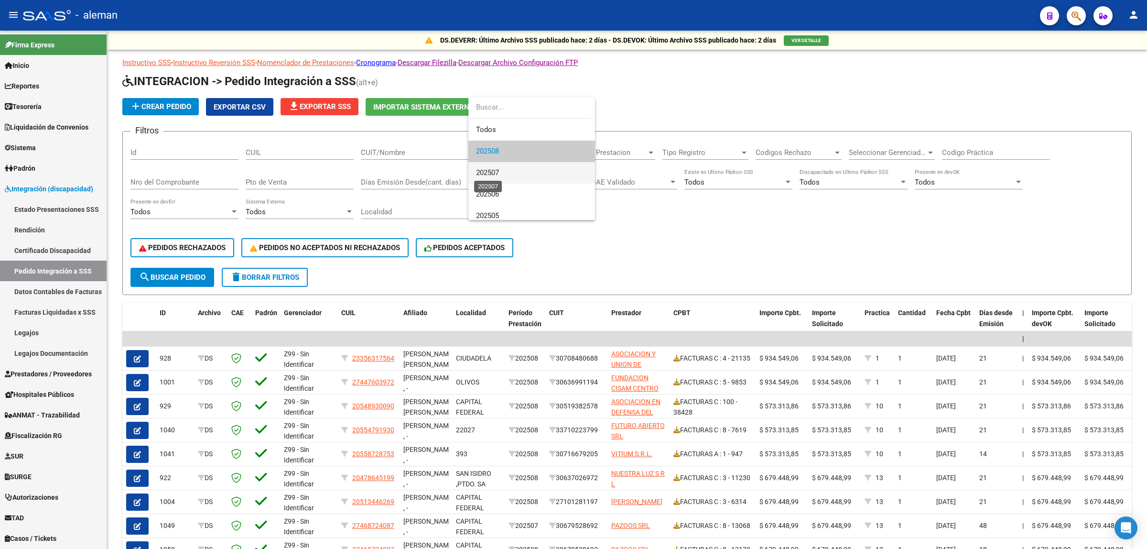
click at [498, 171] on span "202507" at bounding box center [487, 172] width 23 height 9
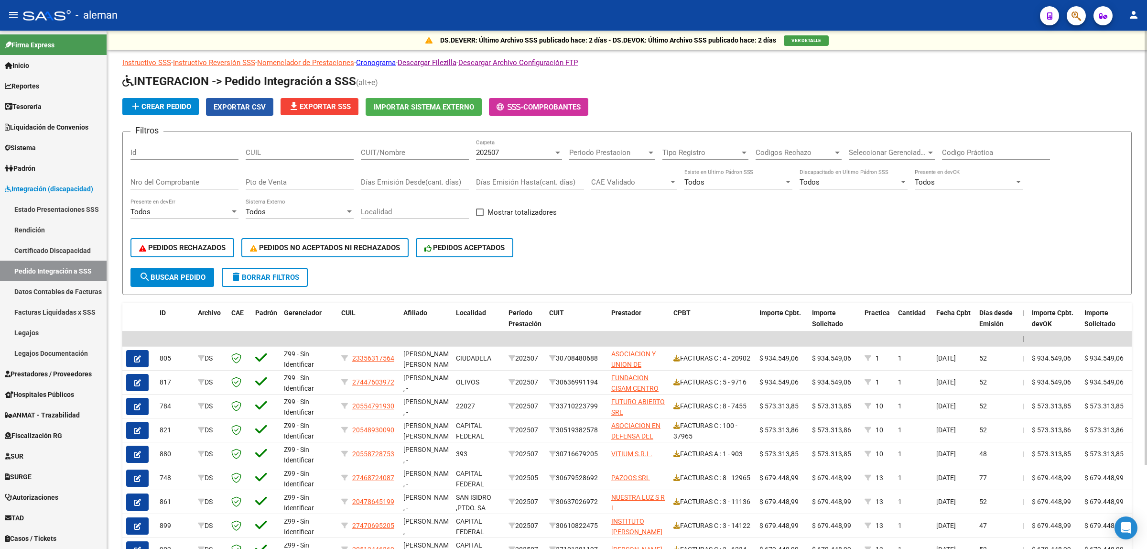
click at [254, 109] on span "Exportar CSV" at bounding box center [240, 107] width 52 height 9
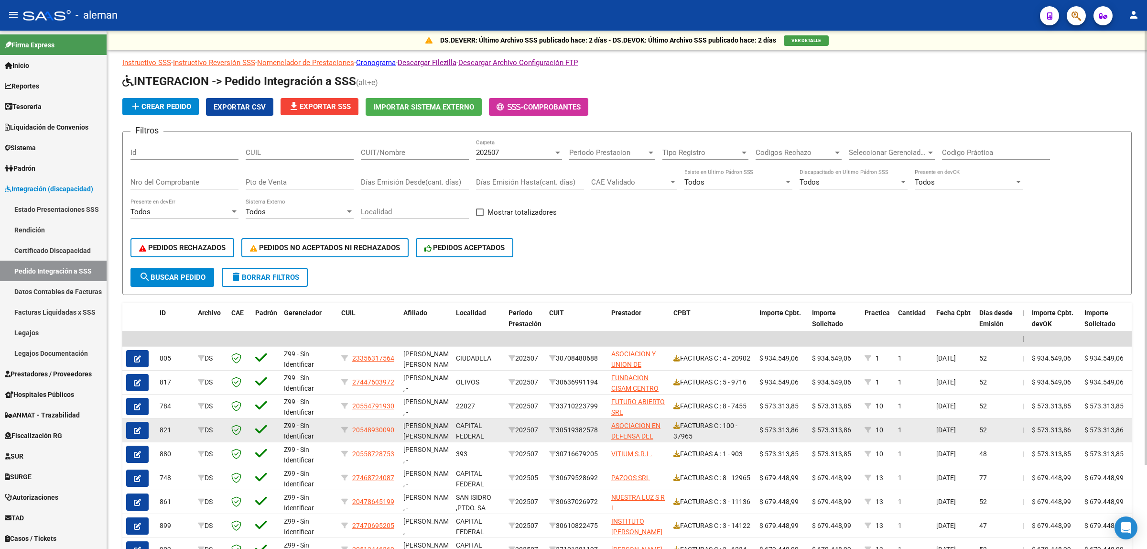
click at [711, 429] on div "FACTURAS C : 100 - 37965" at bounding box center [712, 430] width 78 height 20
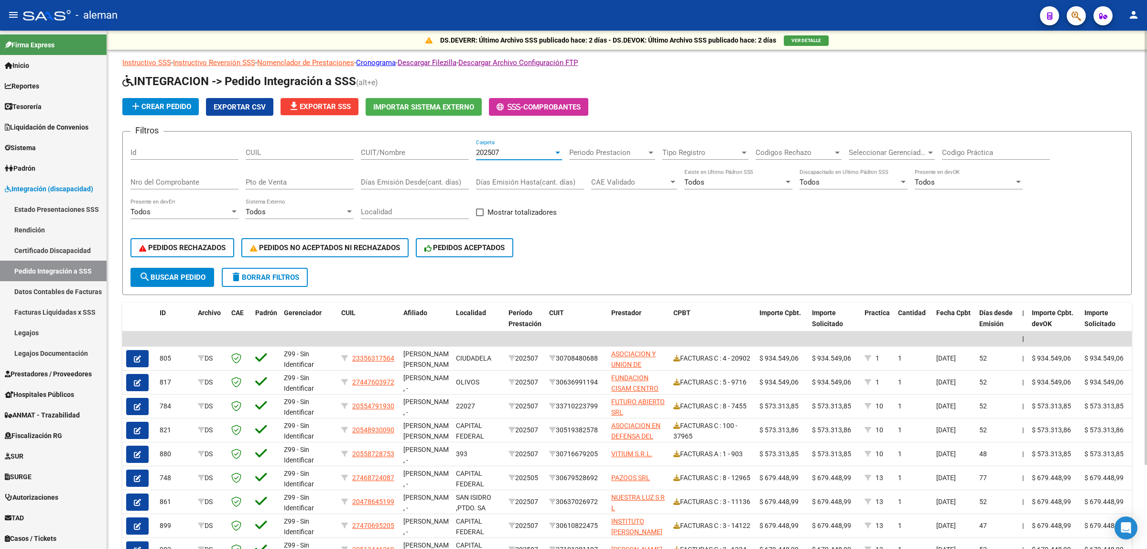
click at [555, 152] on div at bounding box center [557, 153] width 5 height 2
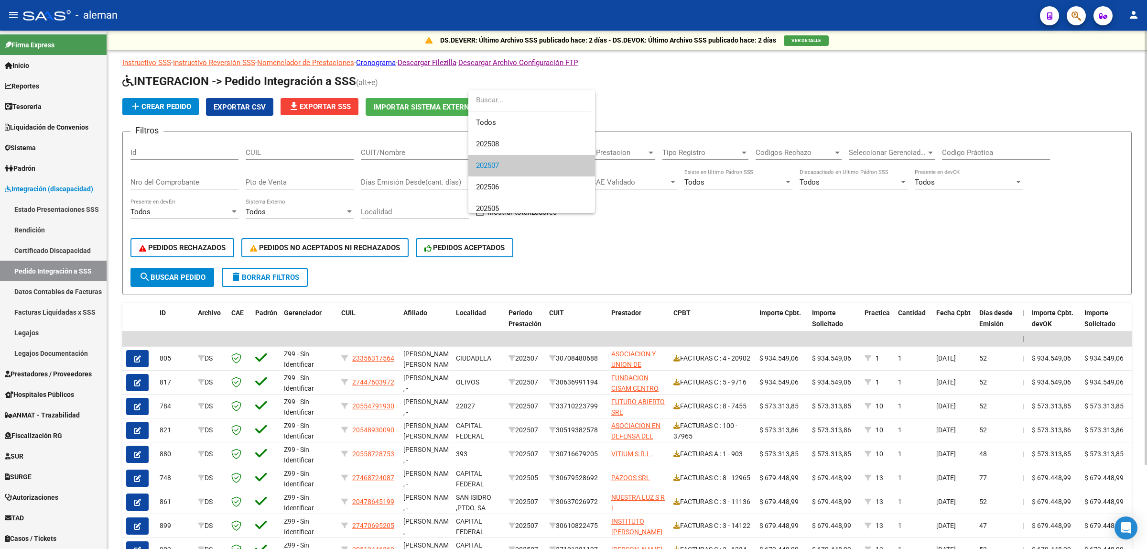
scroll to position [14, 0]
click at [501, 130] on span "202508" at bounding box center [531, 130] width 111 height 22
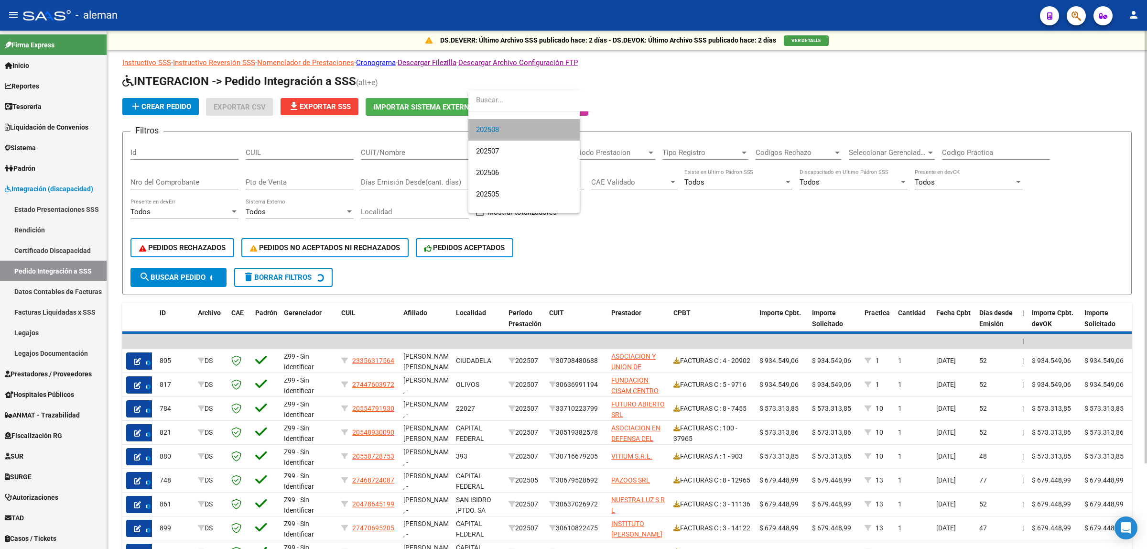
scroll to position [22, 0]
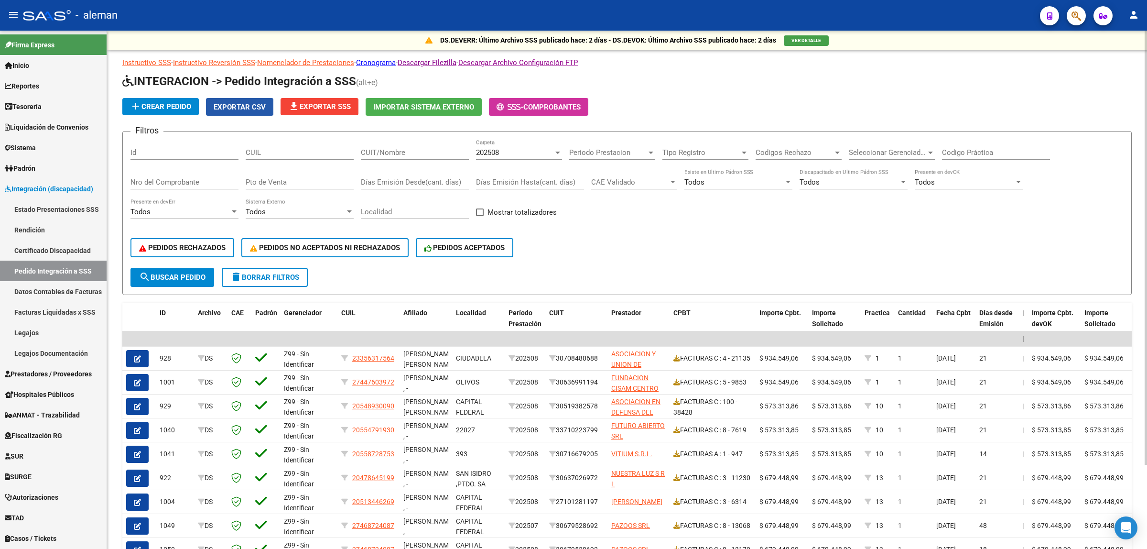
click at [231, 108] on span "Exportar CSV" at bounding box center [240, 107] width 52 height 9
drag, startPoint x: 358, startPoint y: 78, endPoint x: 226, endPoint y: 84, distance: 131.6
click at [226, 84] on span "INTEGRACION -> Pedido Integración a SSS" at bounding box center [239, 81] width 234 height 13
copy span "Pedido Integración a SSS"
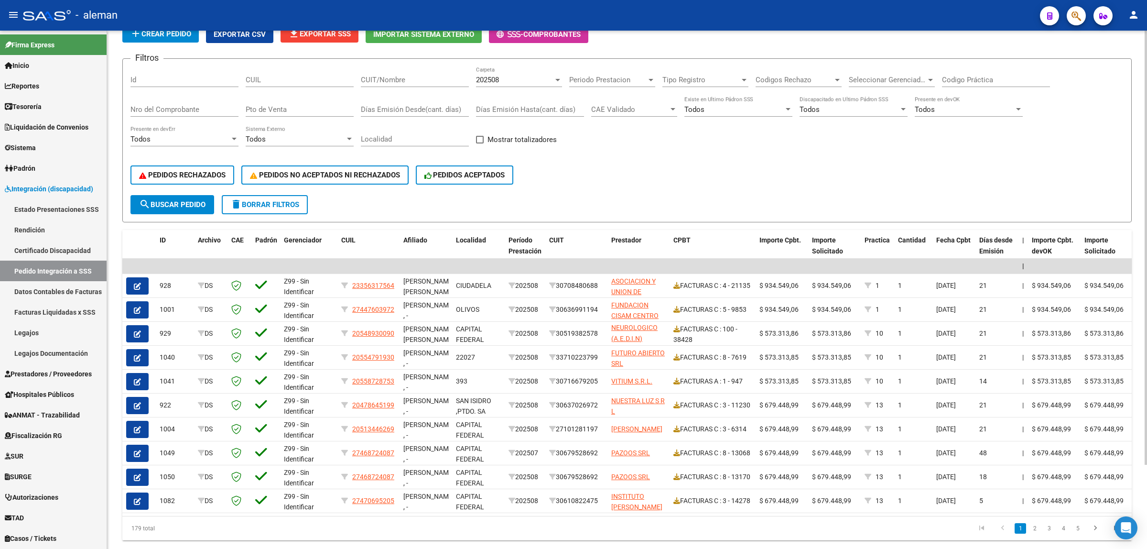
scroll to position [101, 0]
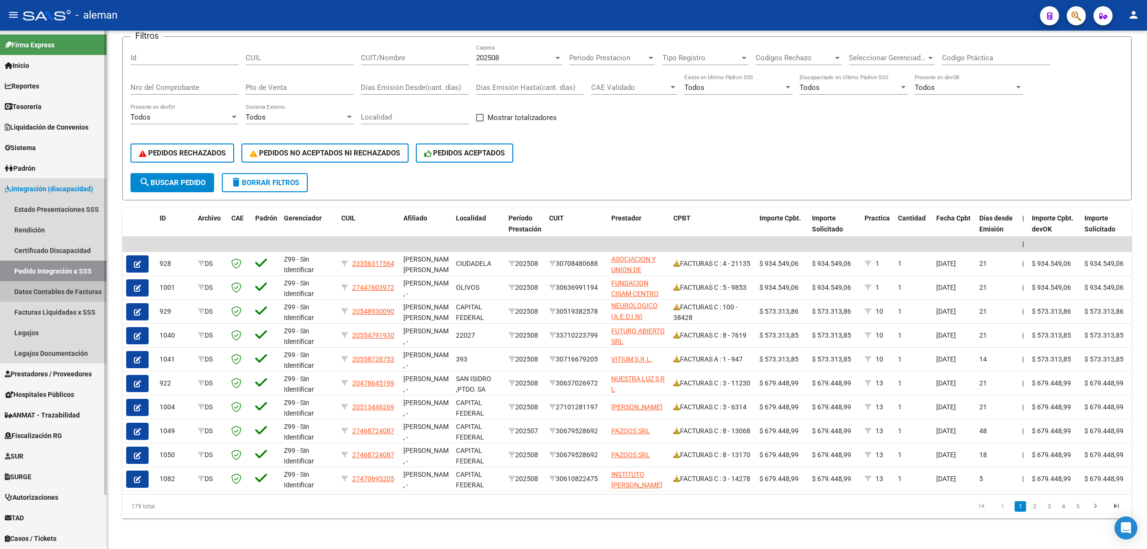
click at [51, 289] on link "Datos Contables de Facturas" at bounding box center [53, 291] width 107 height 21
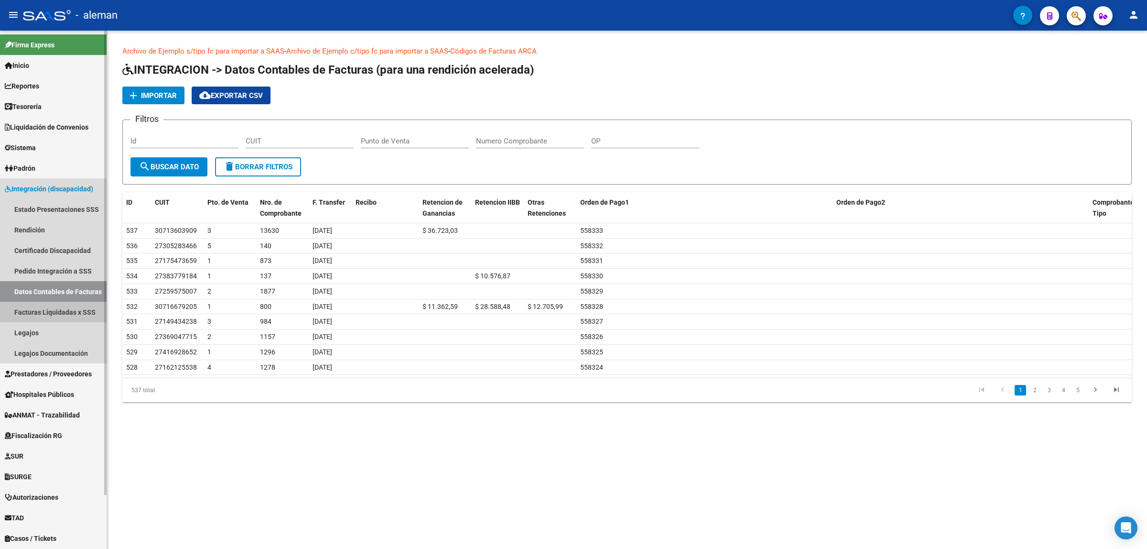
click at [45, 312] on link "Facturas Liquidadas x SSS" at bounding box center [53, 312] width 107 height 21
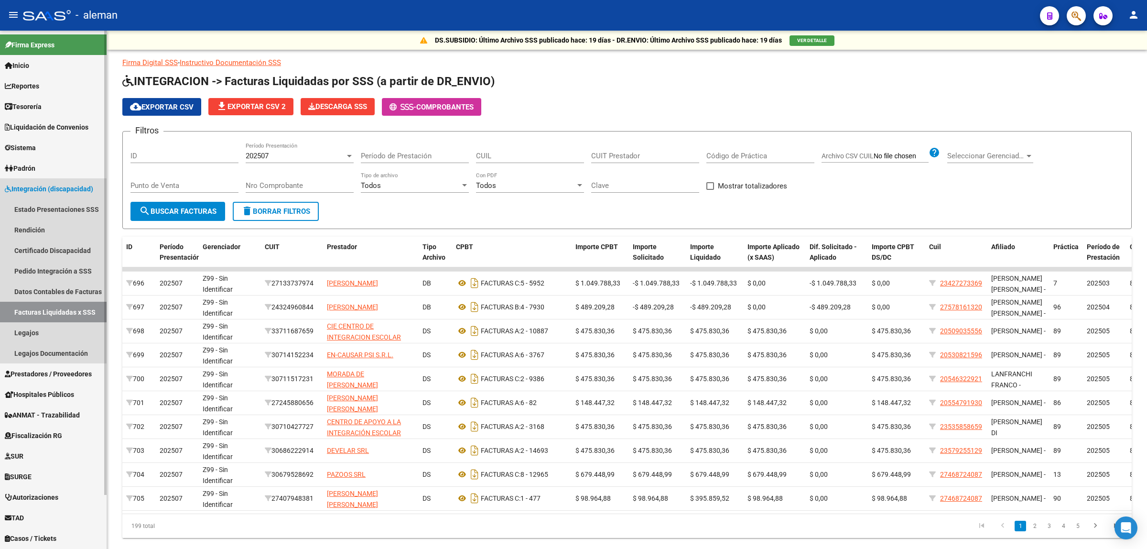
click at [49, 190] on span "Integración (discapacidad)" at bounding box center [49, 189] width 88 height 11
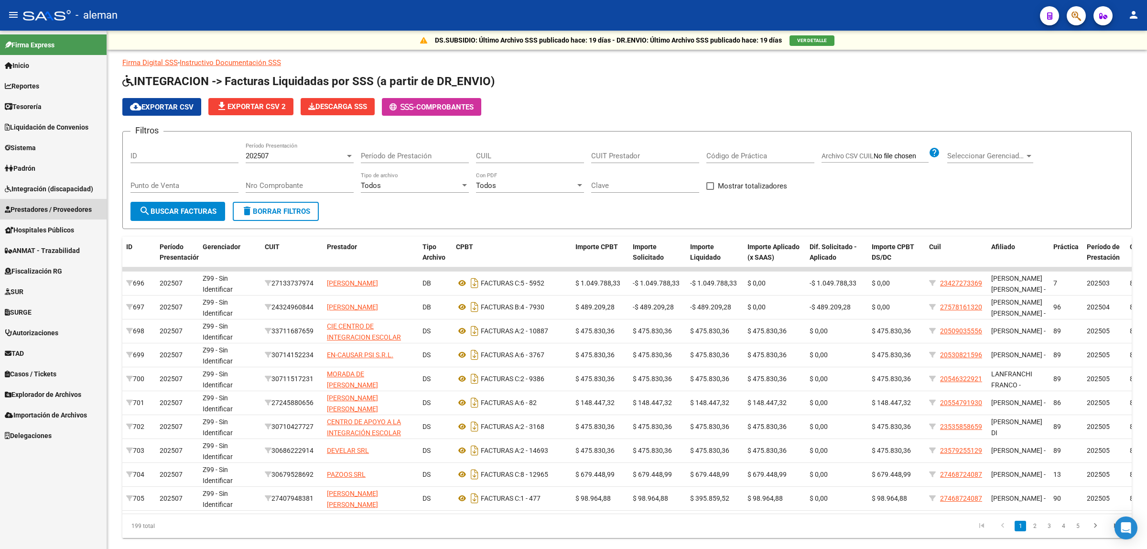
click at [43, 206] on span "Prestadores / Proveedores" at bounding box center [48, 209] width 87 height 11
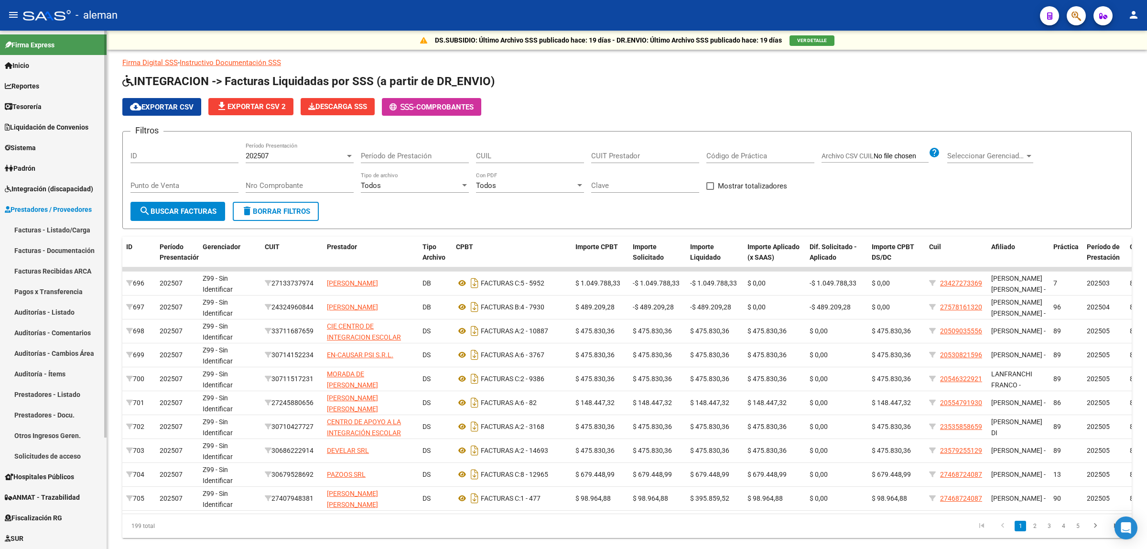
click at [38, 226] on link "Facturas - Listado/Carga" at bounding box center [53, 229] width 107 height 21
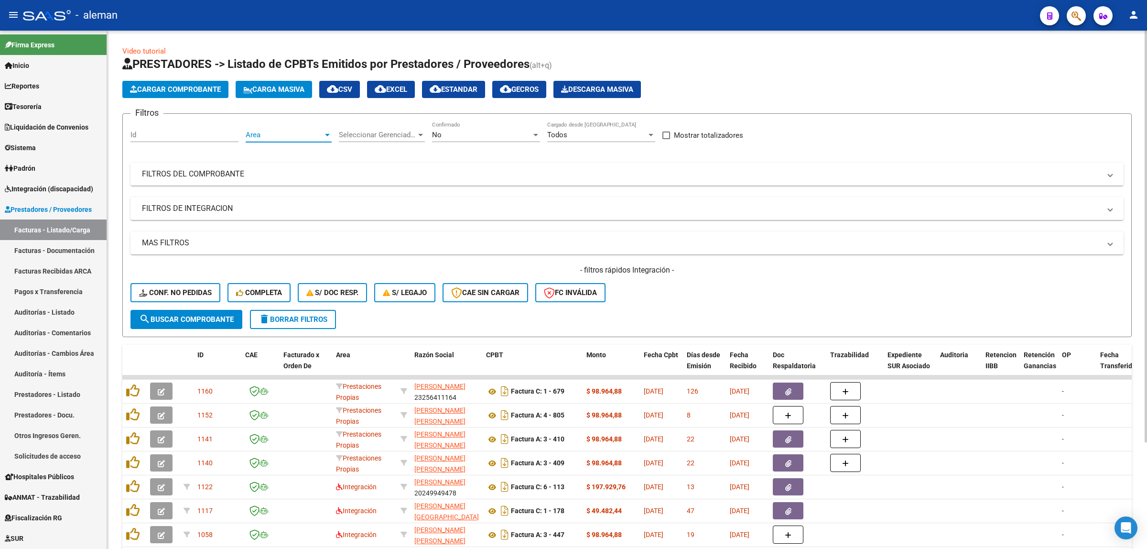
click at [323, 135] on div at bounding box center [327, 135] width 9 height 8
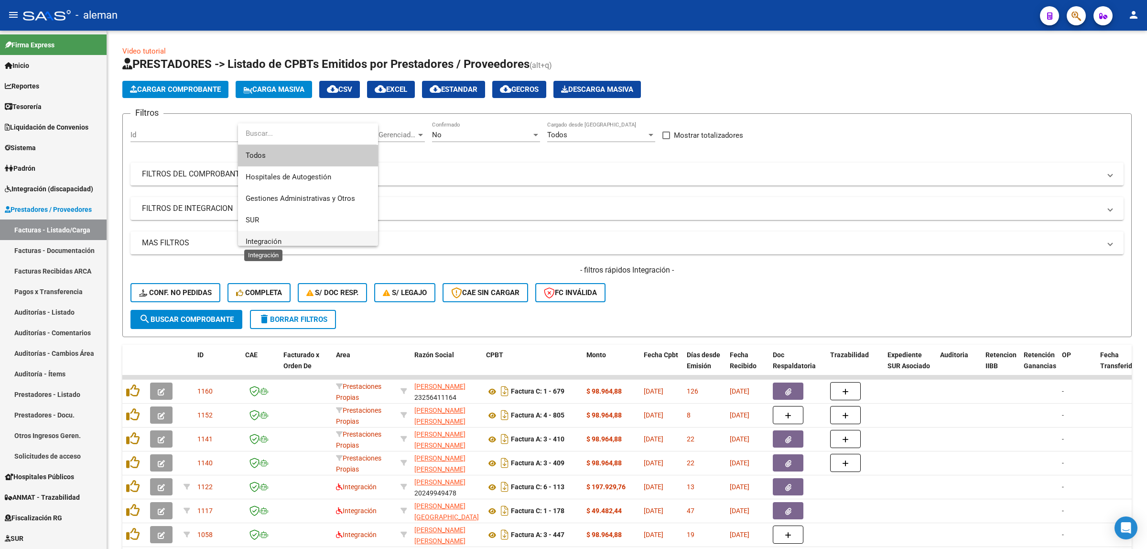
click at [269, 238] on span "Integración" at bounding box center [264, 241] width 36 height 9
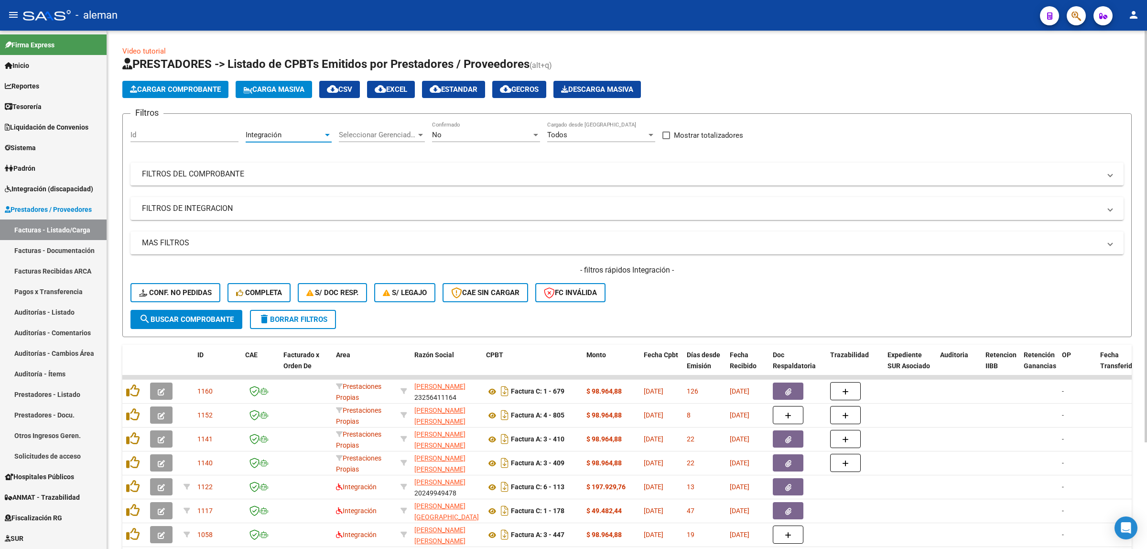
click at [209, 315] on span "search Buscar Comprobante" at bounding box center [186, 319] width 95 height 9
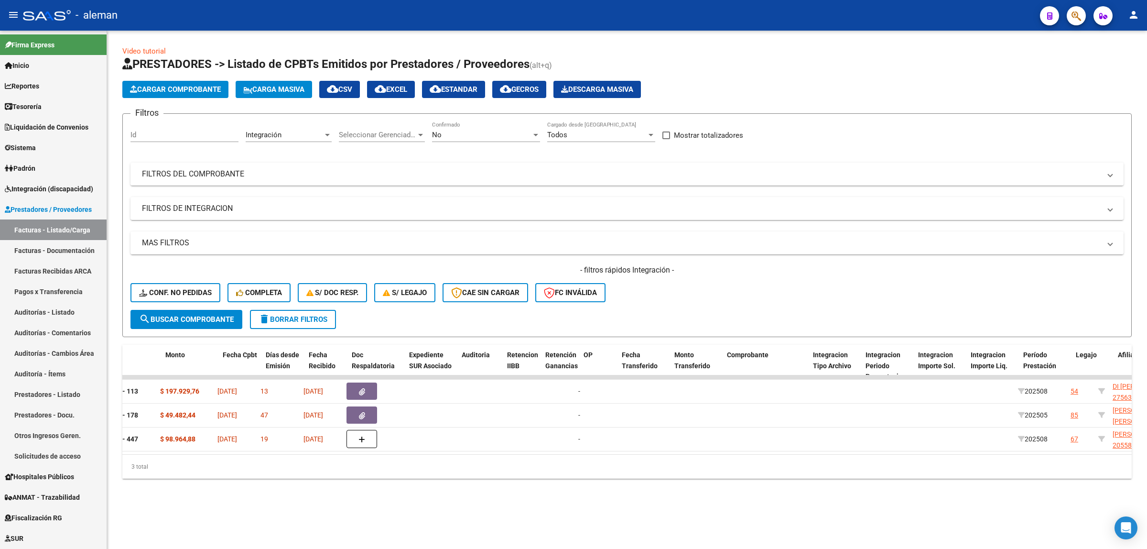
scroll to position [0, 0]
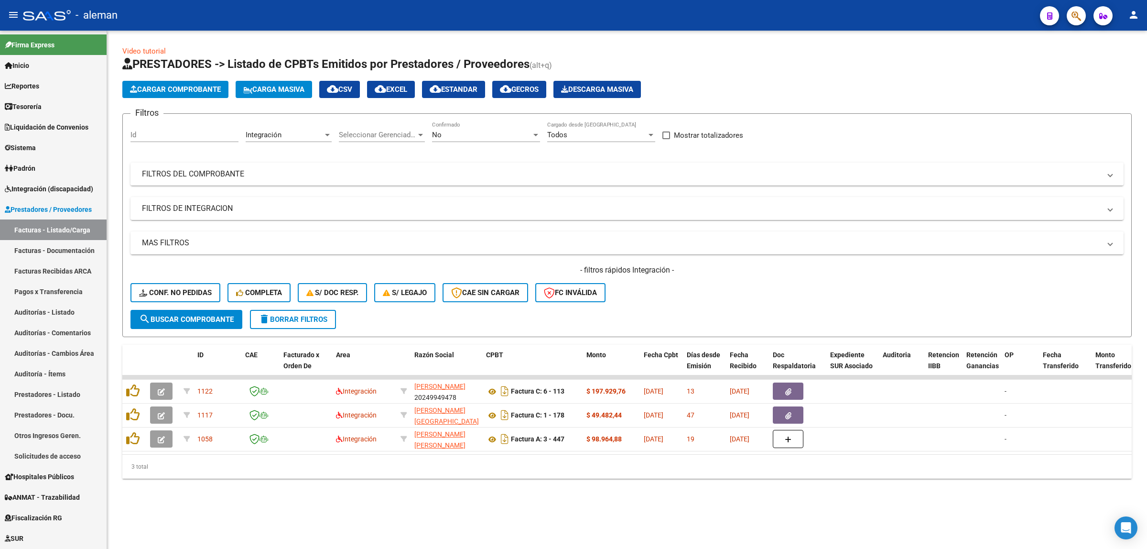
click at [325, 132] on div at bounding box center [327, 135] width 9 height 8
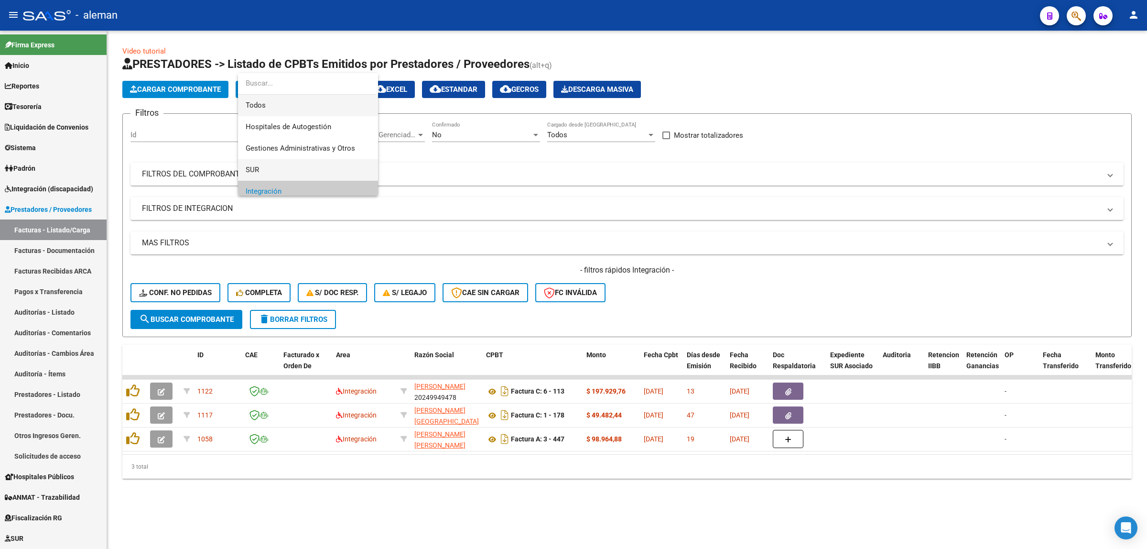
click at [285, 108] on span "Todos" at bounding box center [308, 106] width 125 height 22
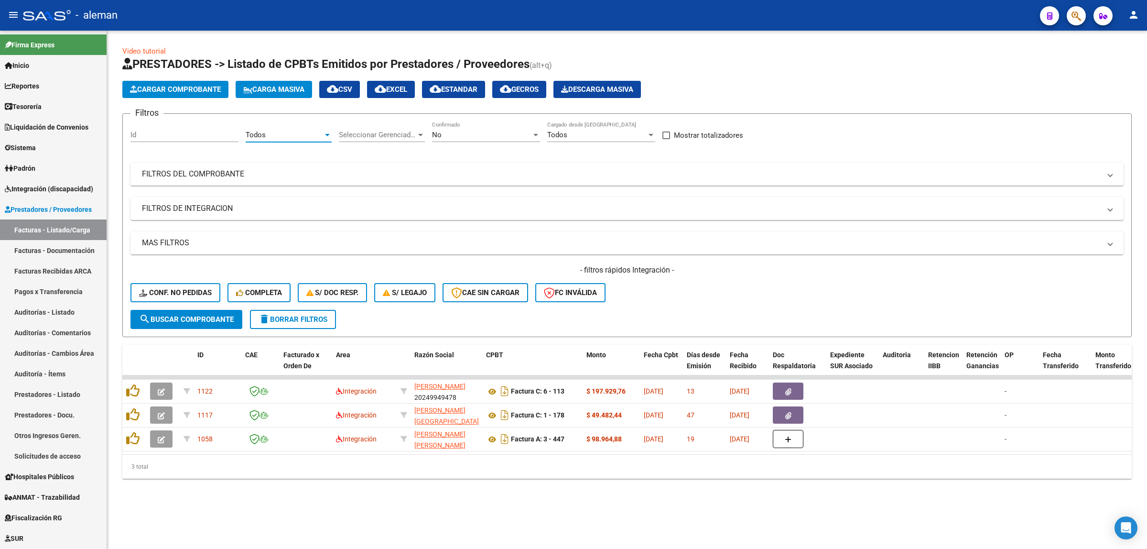
click at [202, 318] on span "search Buscar Comprobante" at bounding box center [186, 319] width 95 height 9
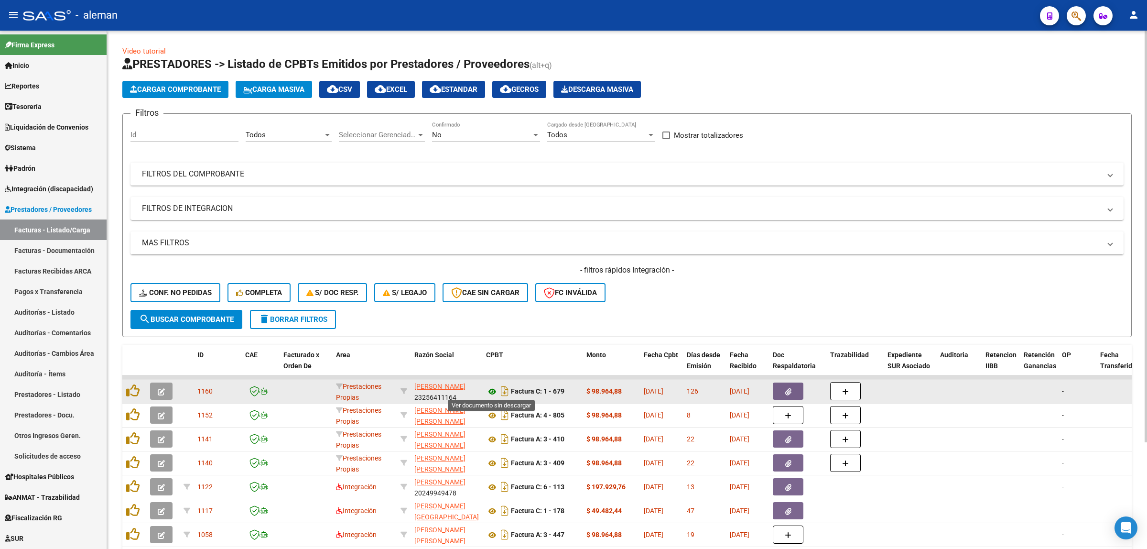
click at [490, 389] on icon at bounding box center [492, 391] width 12 height 11
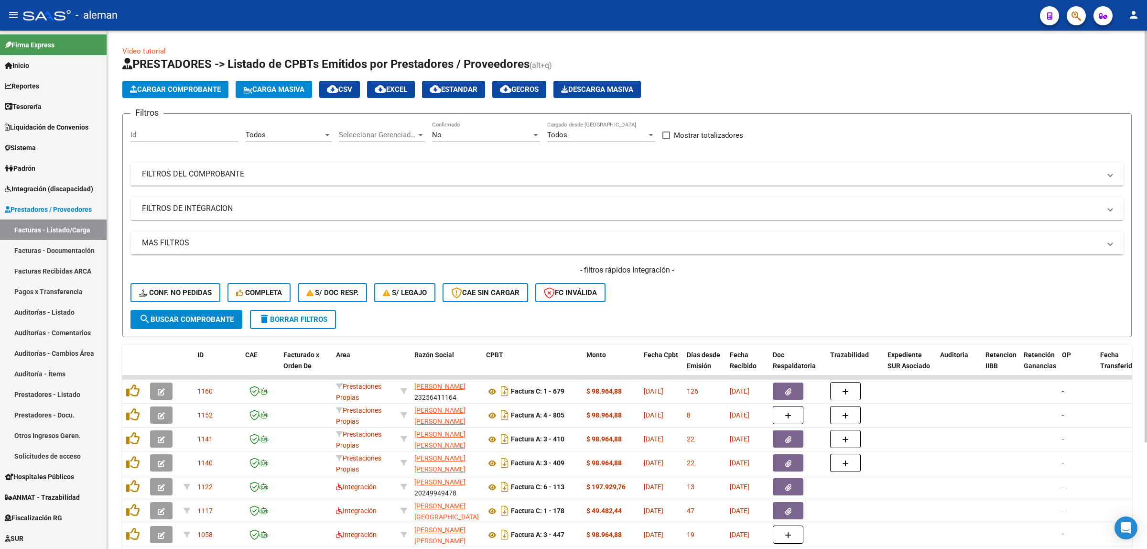
click at [322, 132] on div "Todos" at bounding box center [284, 134] width 77 height 9
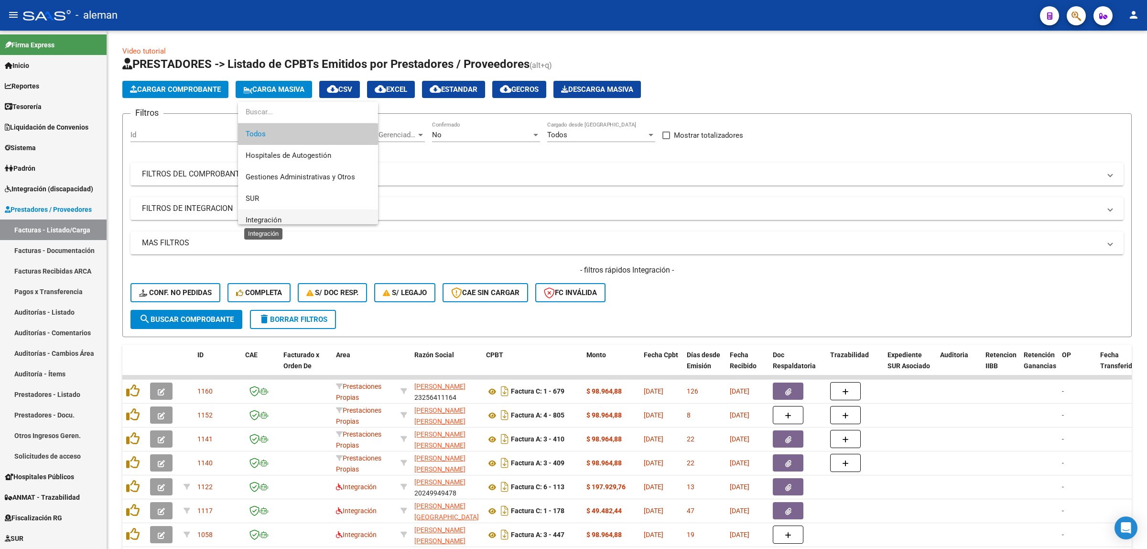
click at [268, 216] on span "Integración" at bounding box center [264, 220] width 36 height 9
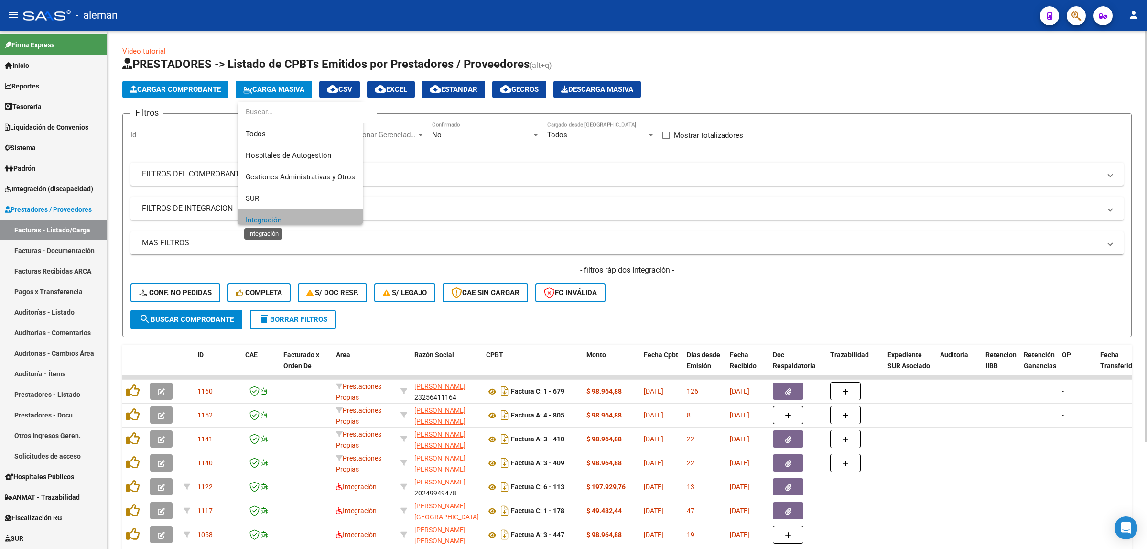
scroll to position [6, 0]
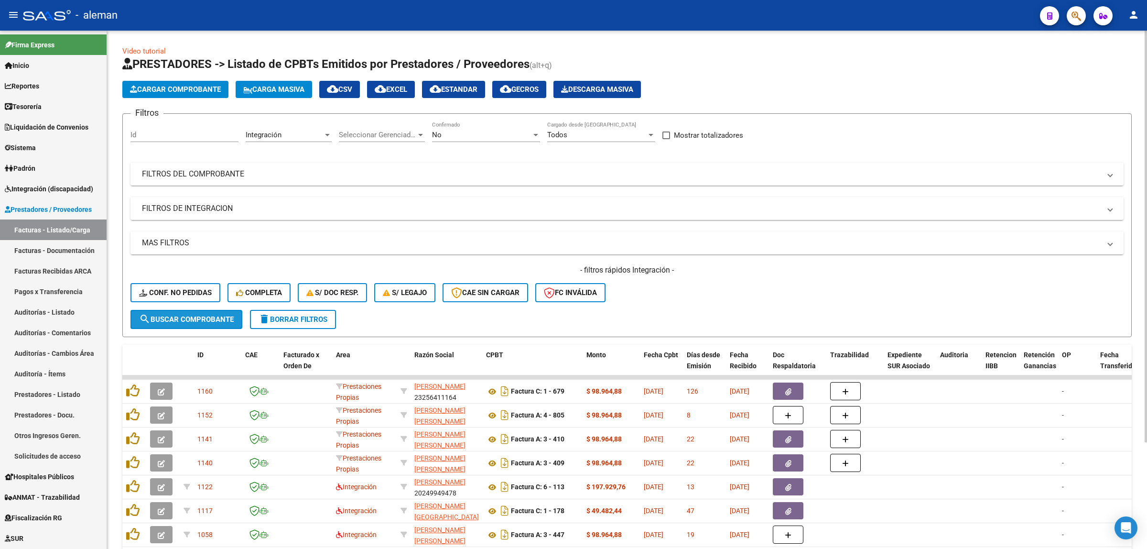
click at [208, 316] on span "search Buscar Comprobante" at bounding box center [186, 319] width 95 height 9
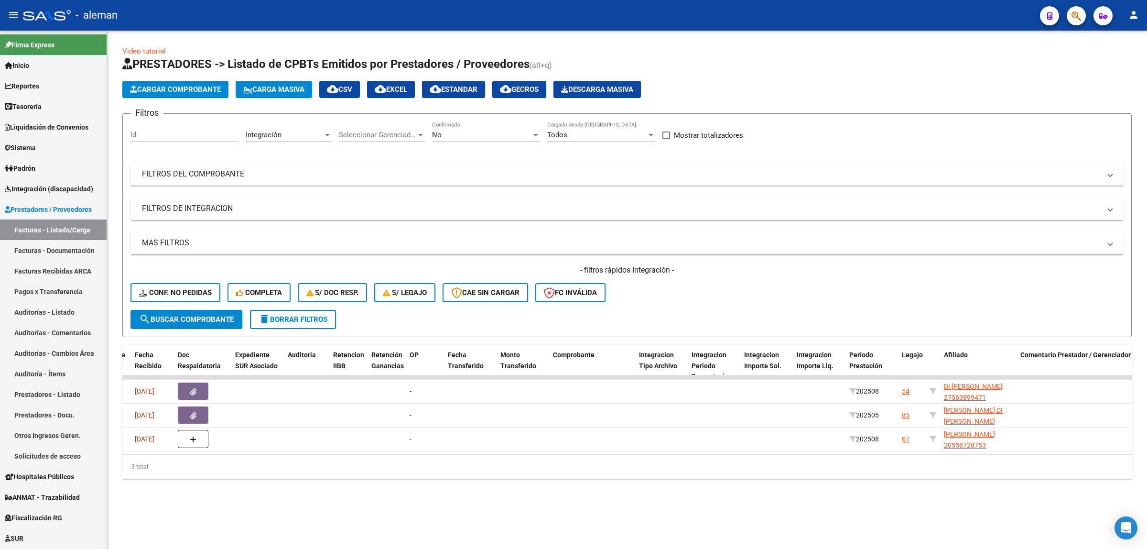
scroll to position [0, 0]
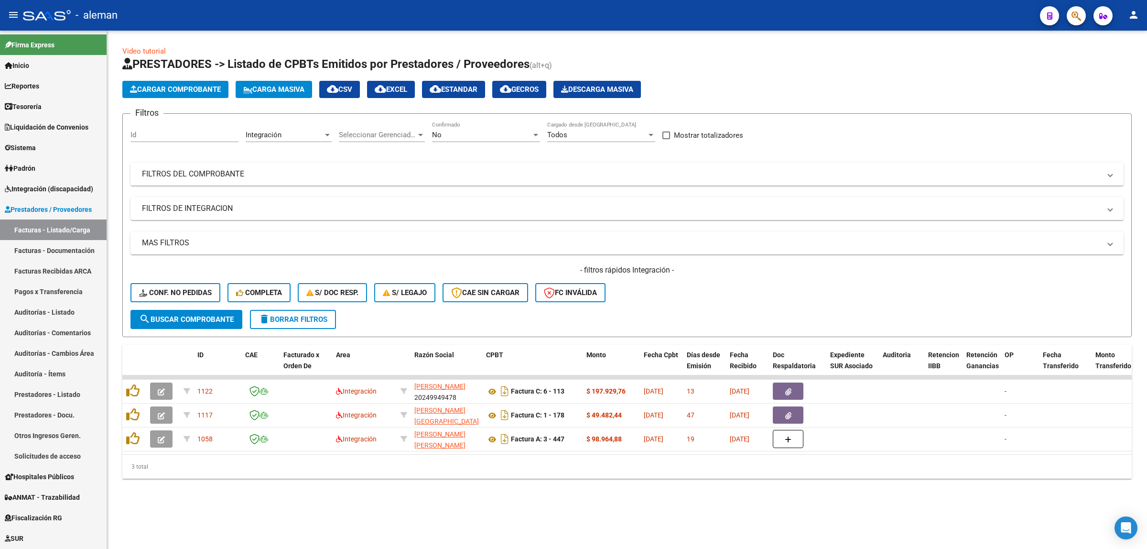
click at [790, 277] on div "- filtros rápidos Integración - Conf. no pedidas Completa S/ Doc Resp. S/ legaj…" at bounding box center [626, 287] width 993 height 45
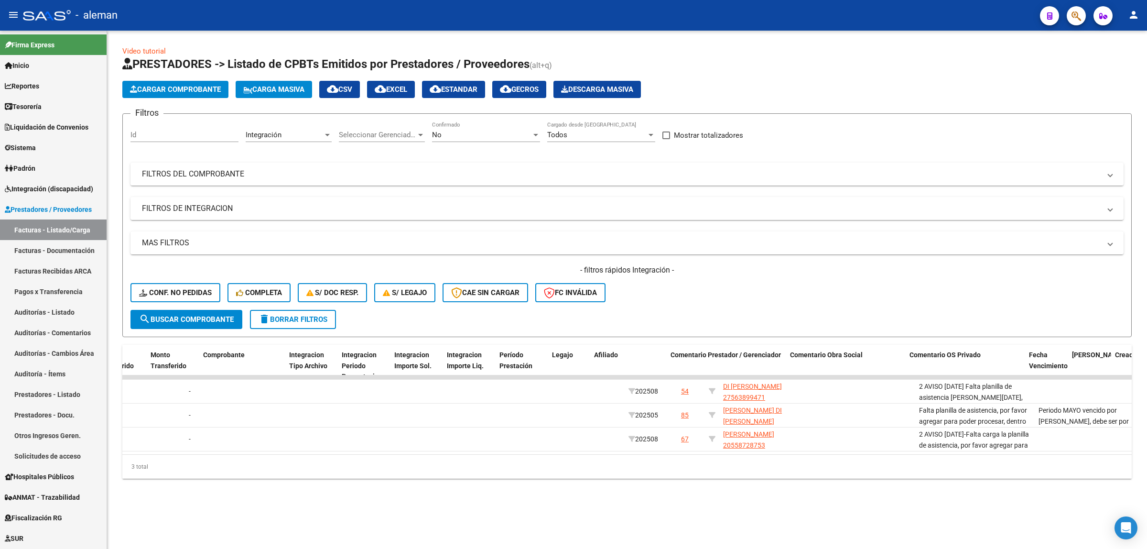
scroll to position [0, 945]
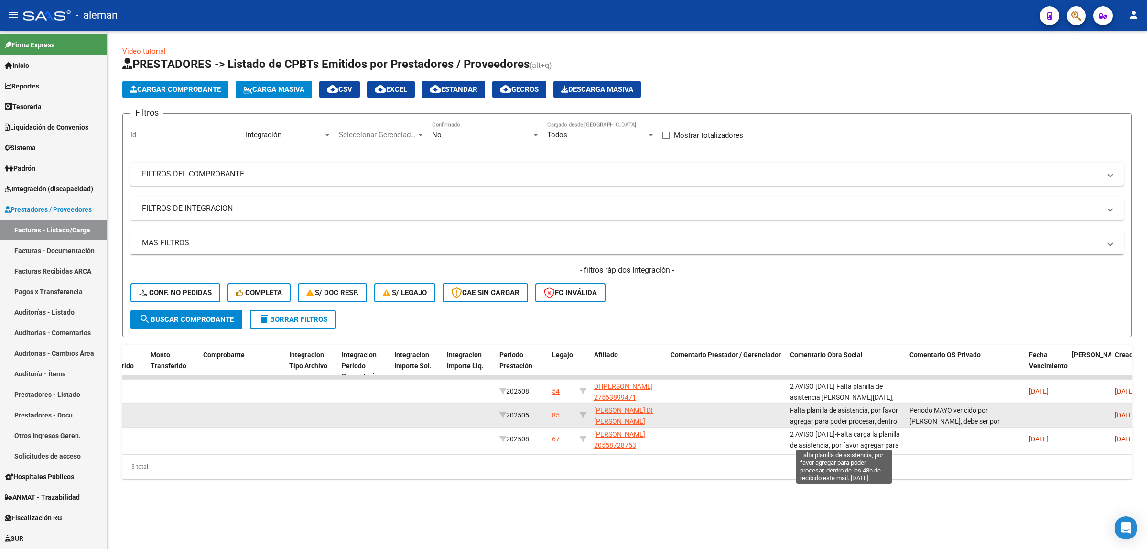
click at [820, 416] on span "Falta planilla de asistencia, por favor agregar para poder procesar, dentro de …" at bounding box center [844, 426] width 108 height 40
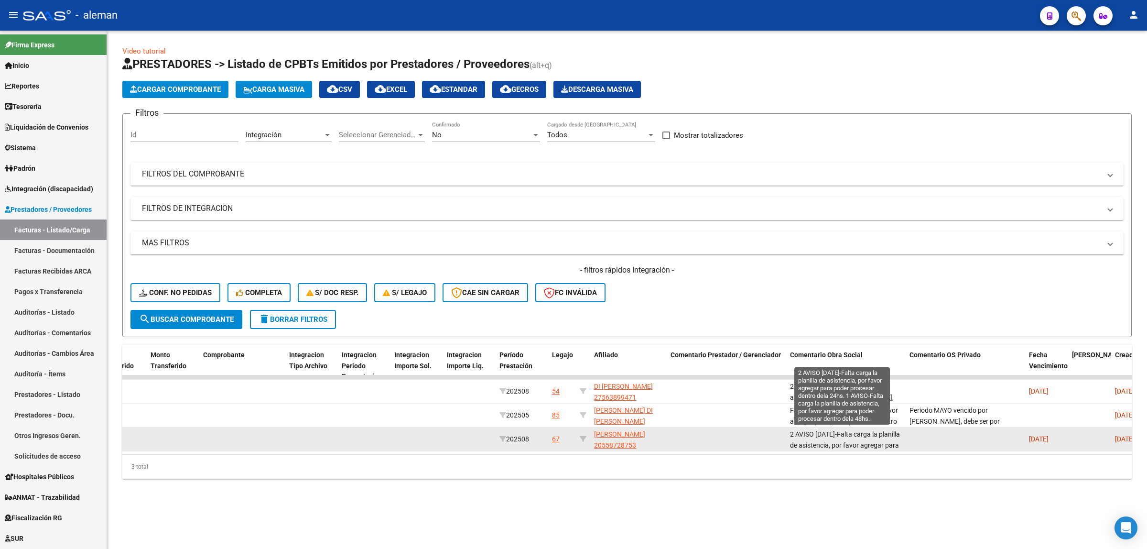
click at [807, 441] on span "2 AVISO [DATE]-Falta carga la planilla de asistencia, por favor agregar para po…" at bounding box center [845, 461] width 110 height 62
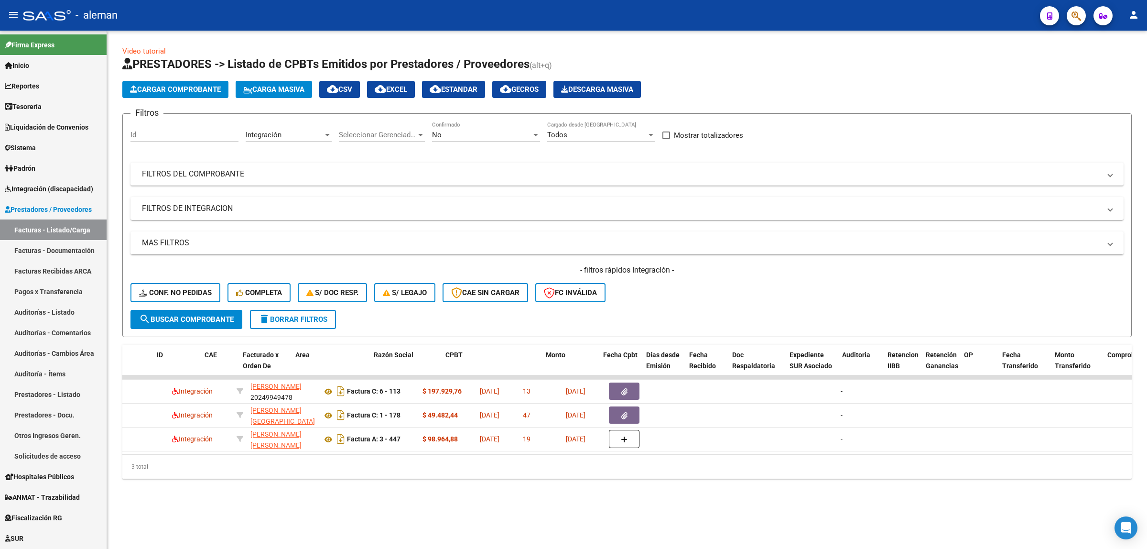
scroll to position [0, 0]
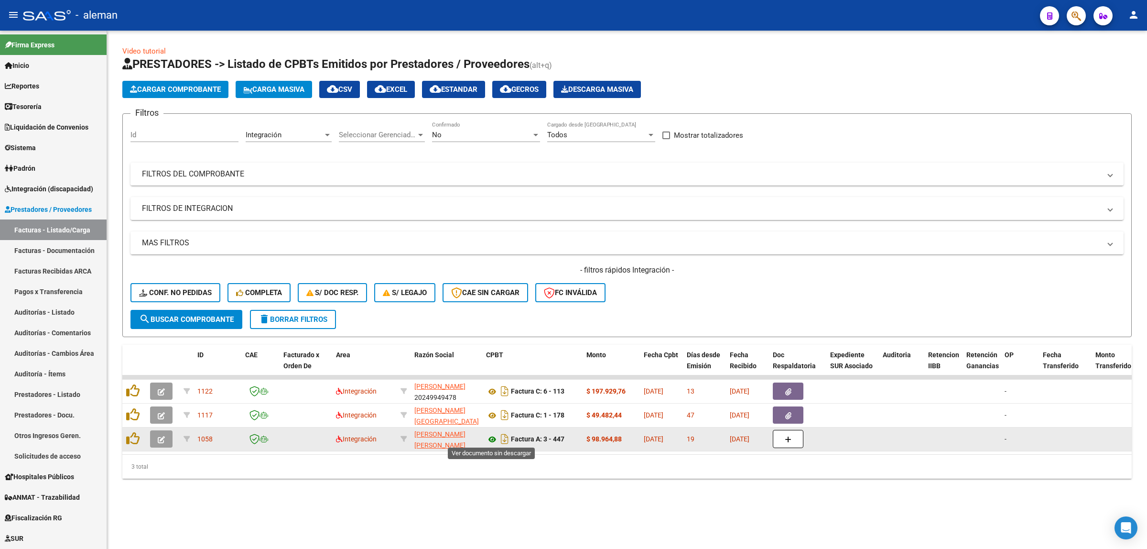
click at [494, 438] on icon at bounding box center [492, 439] width 12 height 11
click at [167, 440] on button "button" at bounding box center [161, 438] width 22 height 17
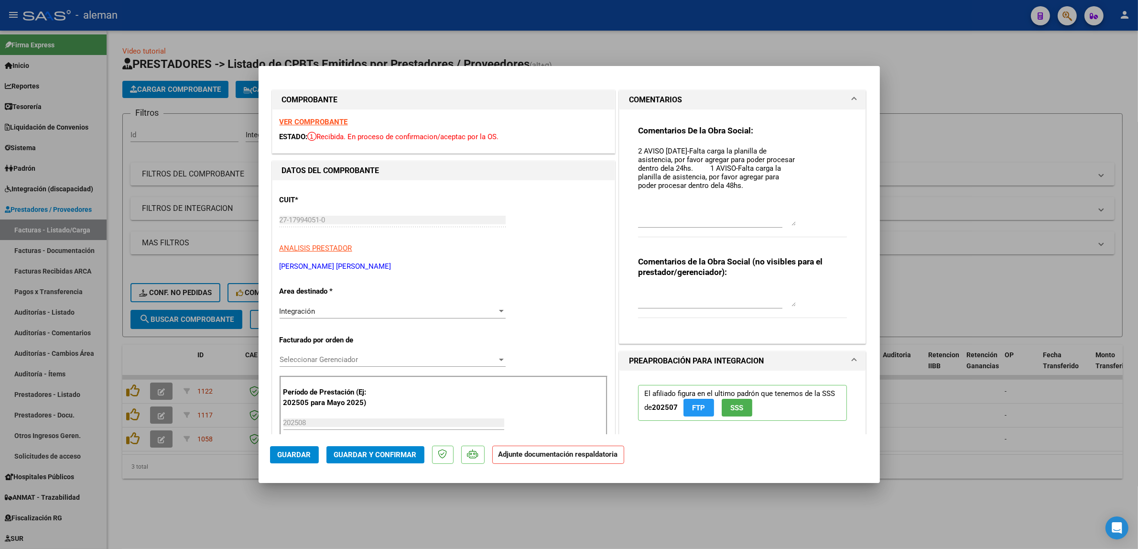
drag, startPoint x: 787, startPoint y: 159, endPoint x: 831, endPoint y: 220, distance: 75.1
click at [831, 220] on div "Comentarios De la Obra Social: 2 AVISO 08/09/2025-Falta carga la planilla de as…" at bounding box center [742, 186] width 209 height 122
click at [902, 424] on div at bounding box center [569, 274] width 1138 height 549
type input "$ 0,00"
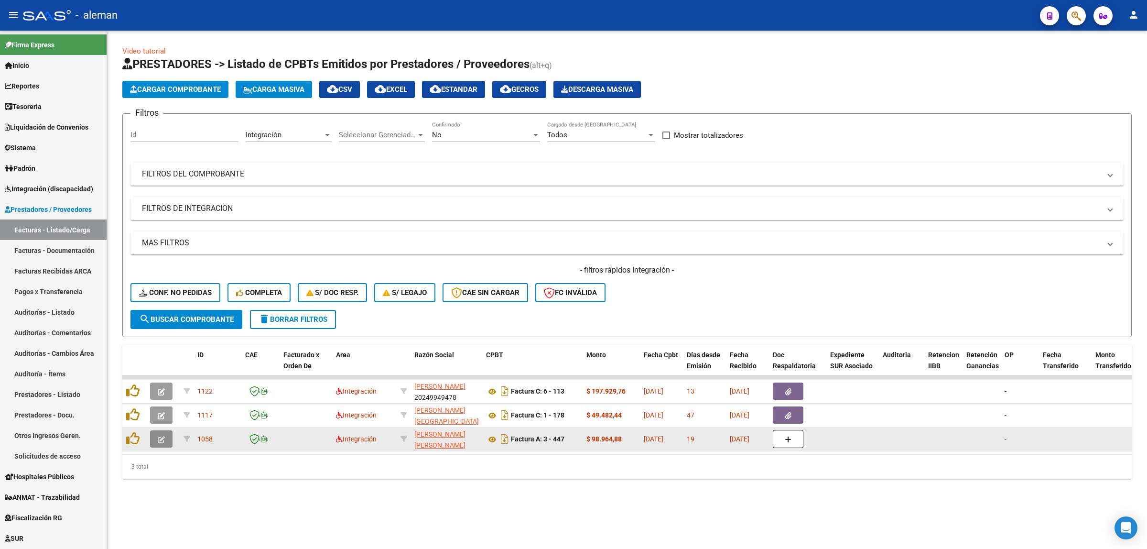
click at [159, 436] on icon "button" at bounding box center [161, 439] width 7 height 7
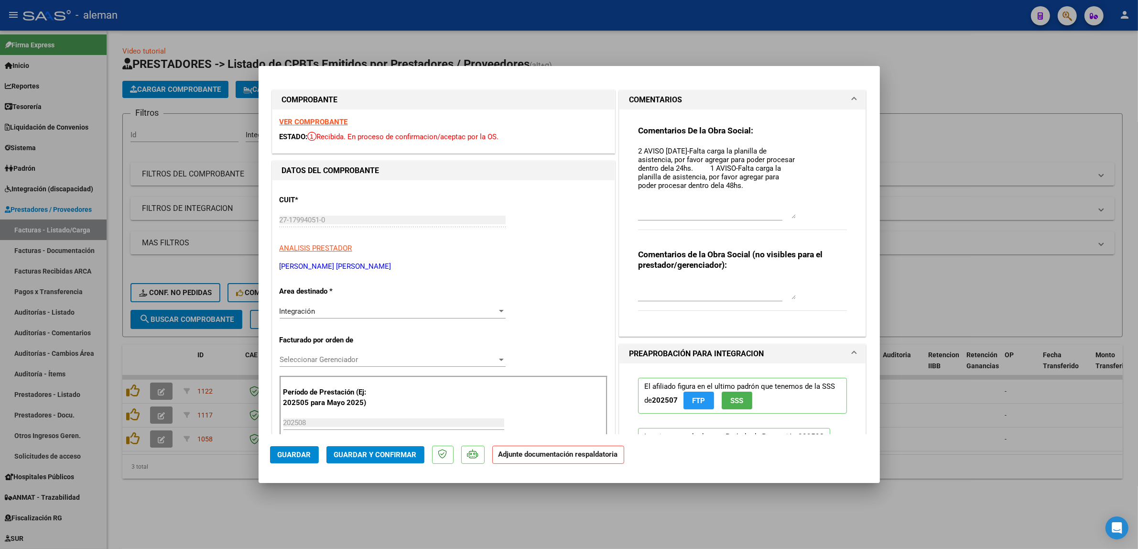
drag, startPoint x: 788, startPoint y: 163, endPoint x: 825, endPoint y: 216, distance: 65.2
click at [825, 216] on div "Comentarios De la Obra Social: 2 AVISO 08/09/2025-Falta carga la planilla de as…" at bounding box center [742, 182] width 209 height 115
click at [638, 151] on textarea "2 AVISO [DATE]-Falta carga la planilla de asistencia, por favor agregar para po…" at bounding box center [717, 182] width 158 height 73
click at [836, 191] on div "Comentarios De la Obra Social: 2 AVISO 08/09/2025-Falta carga la planilla de as…" at bounding box center [742, 182] width 209 height 115
click at [932, 275] on div at bounding box center [569, 274] width 1138 height 549
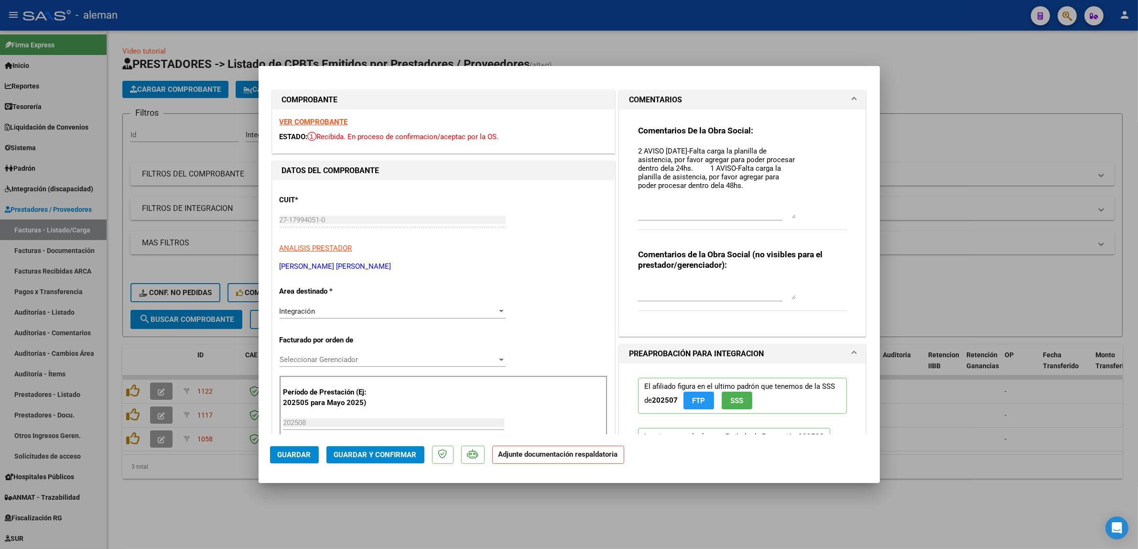
type input "$ 0,00"
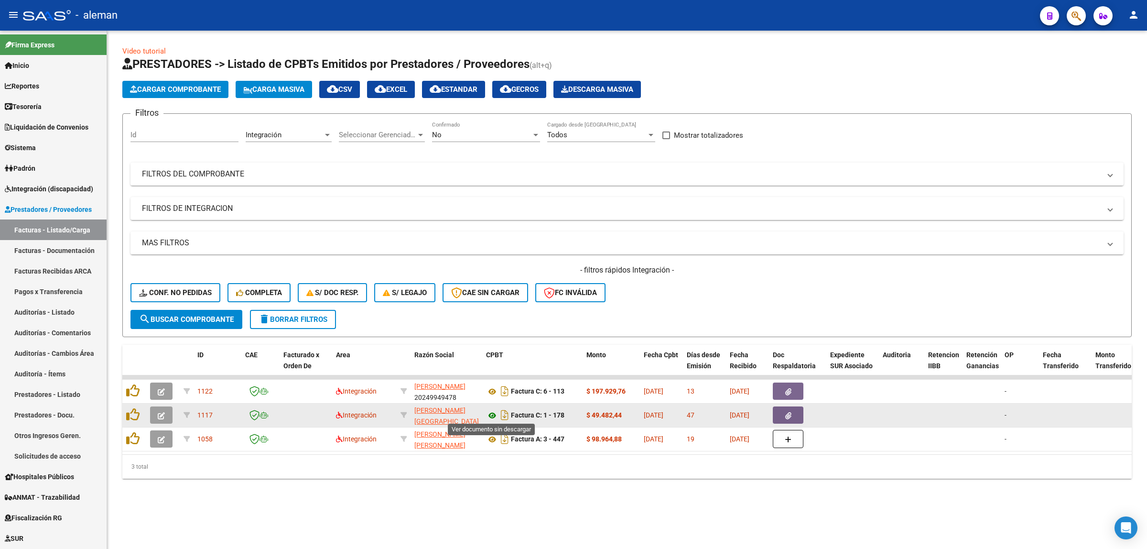
click at [489, 412] on icon at bounding box center [492, 415] width 12 height 11
click at [156, 409] on button "button" at bounding box center [161, 414] width 22 height 17
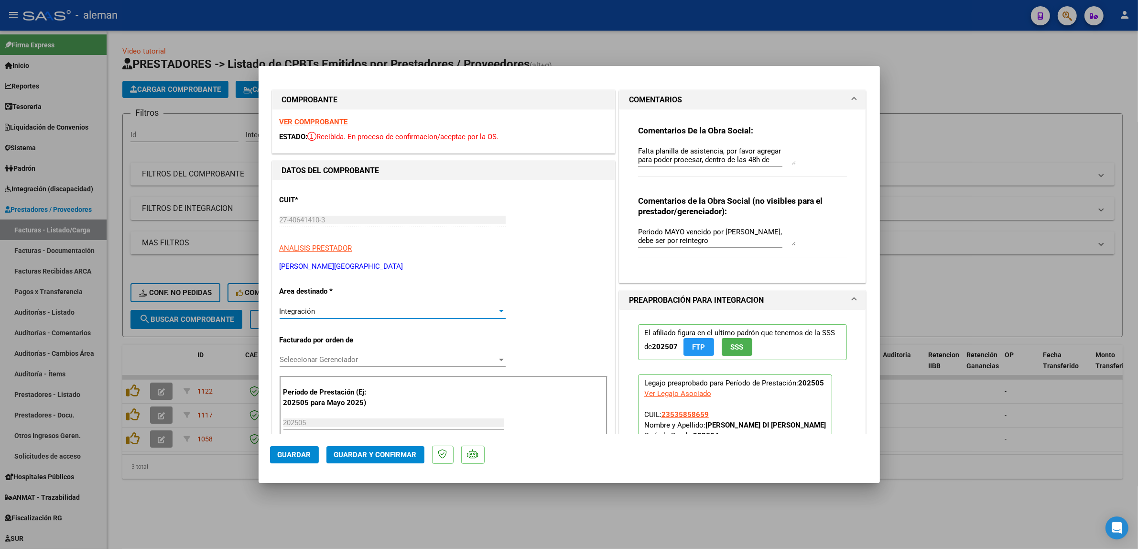
click at [493, 309] on div "Integración" at bounding box center [388, 311] width 217 height 9
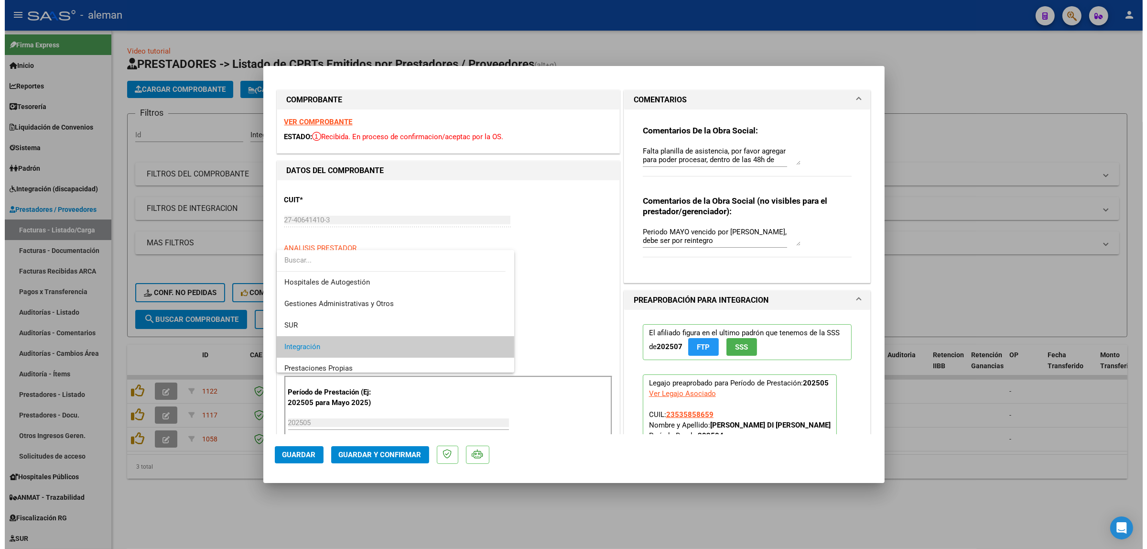
scroll to position [36, 0]
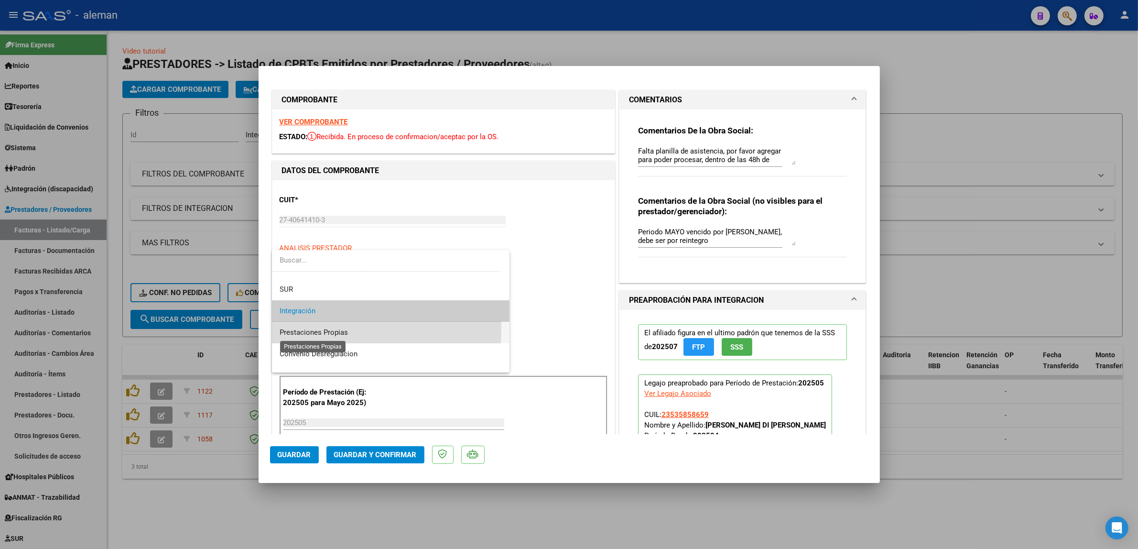
click at [307, 328] on span "Prestaciones Propias" at bounding box center [314, 332] width 68 height 9
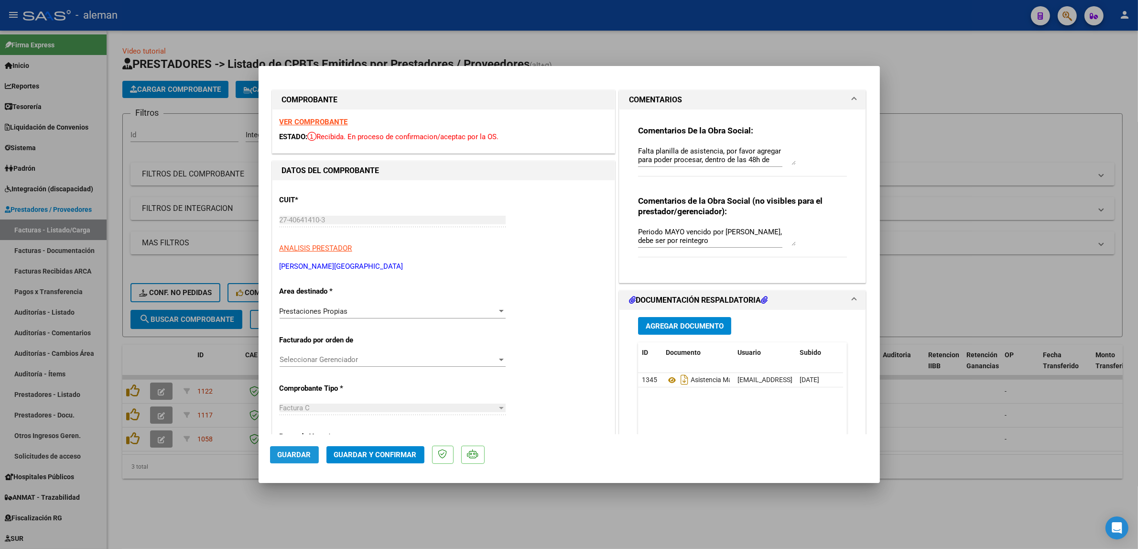
click at [309, 456] on span "Guardar" at bounding box center [294, 454] width 33 height 9
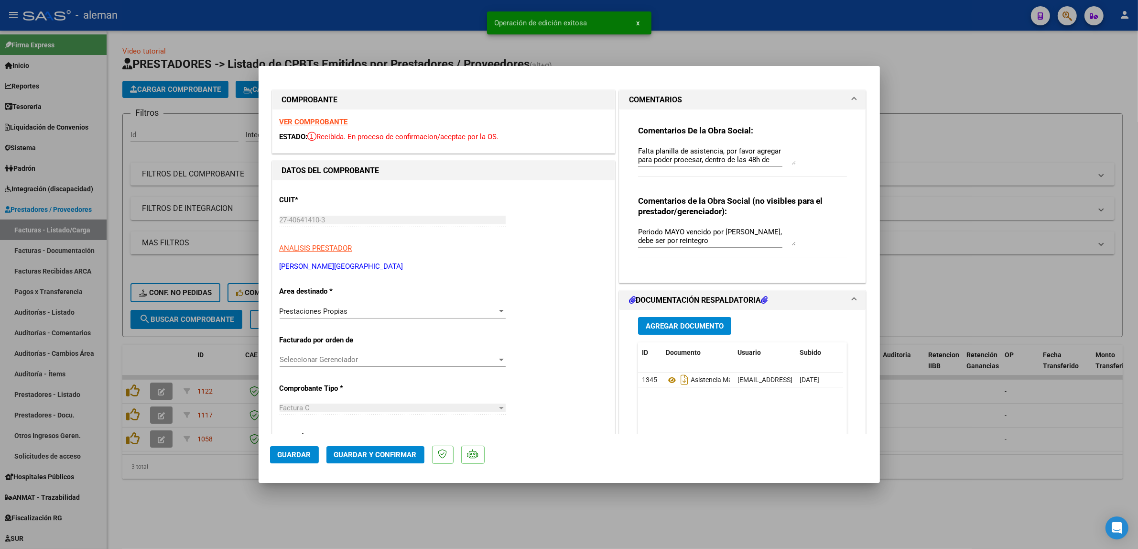
click at [923, 479] on div at bounding box center [569, 274] width 1138 height 549
type input "$ 0,00"
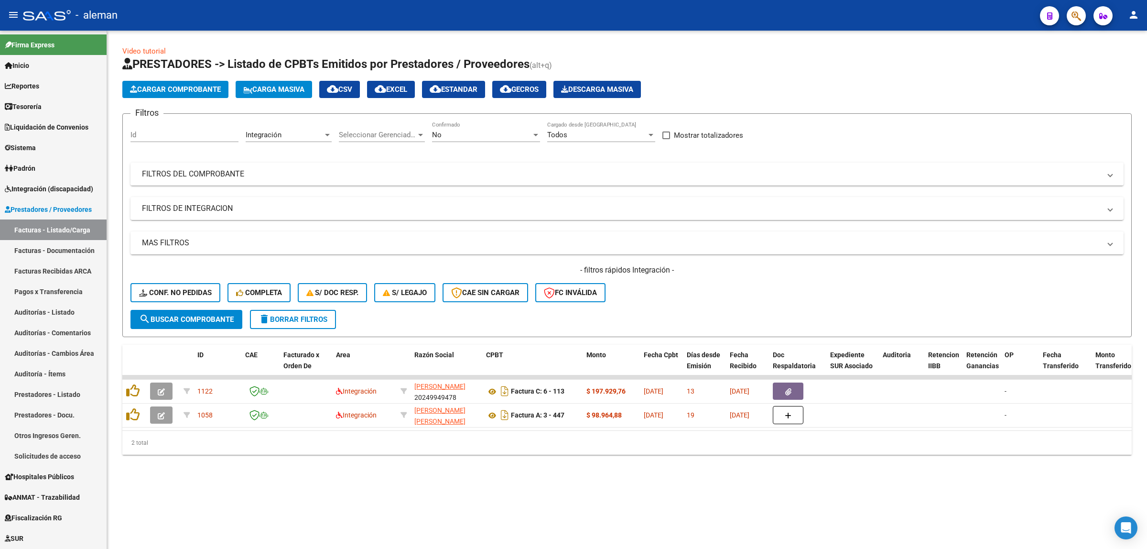
click at [415, 87] on button "cloud_download EXCEL" at bounding box center [391, 89] width 48 height 17
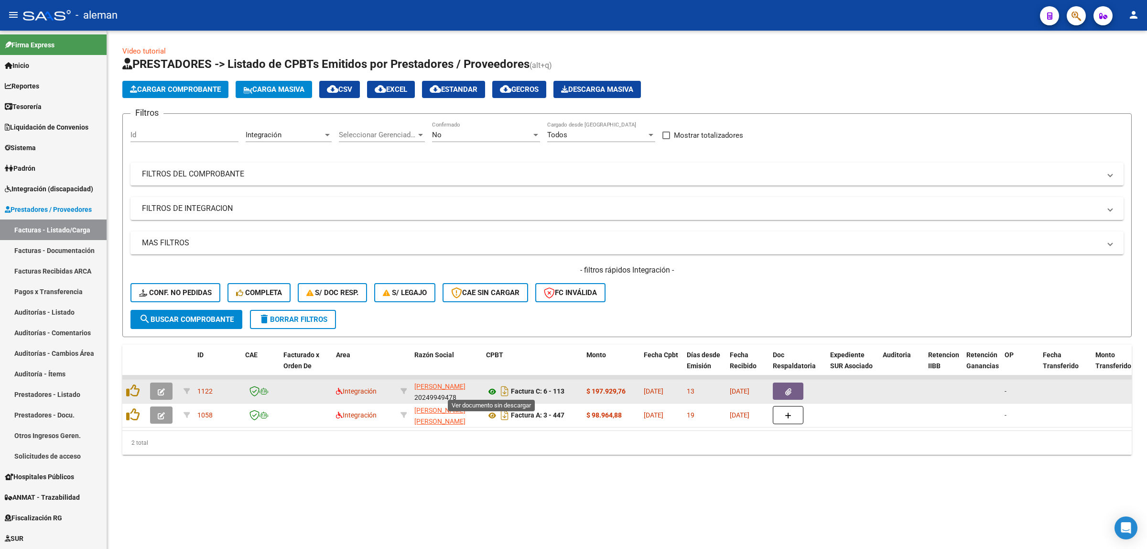
click at [490, 388] on icon at bounding box center [492, 391] width 12 height 11
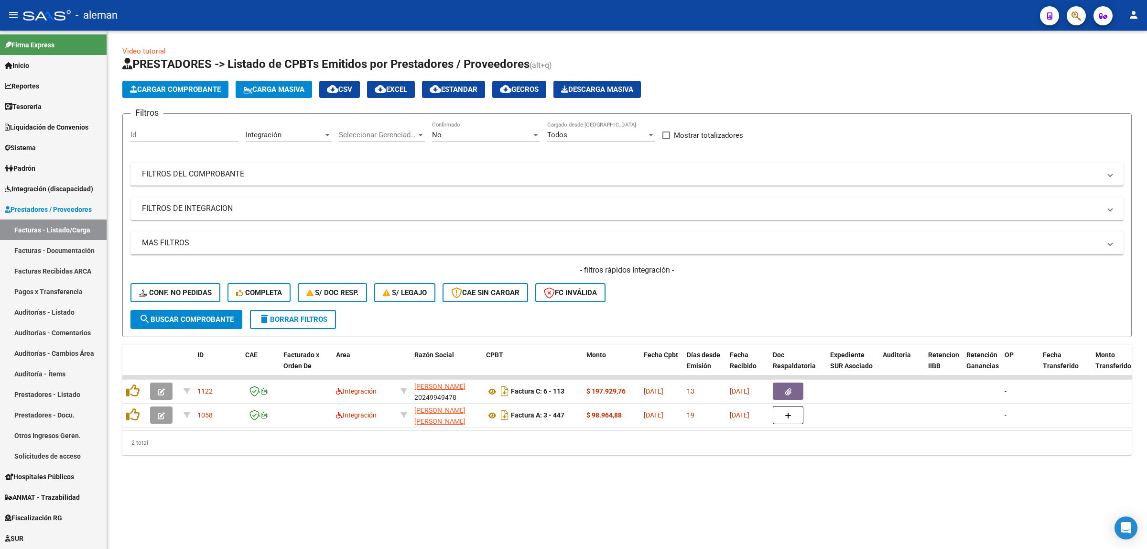
click at [682, 498] on mat-sidenav-content "Video tutorial PRESTADORES -> Listado de CPBTs Emitidos por Prestadores / Prove…" at bounding box center [627, 290] width 1040 height 518
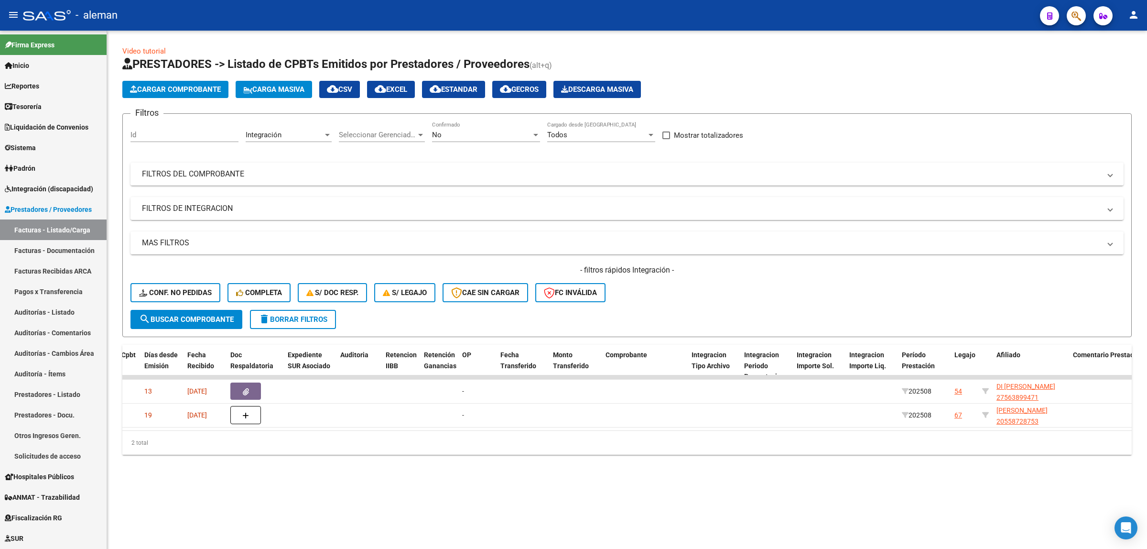
scroll to position [0, 683]
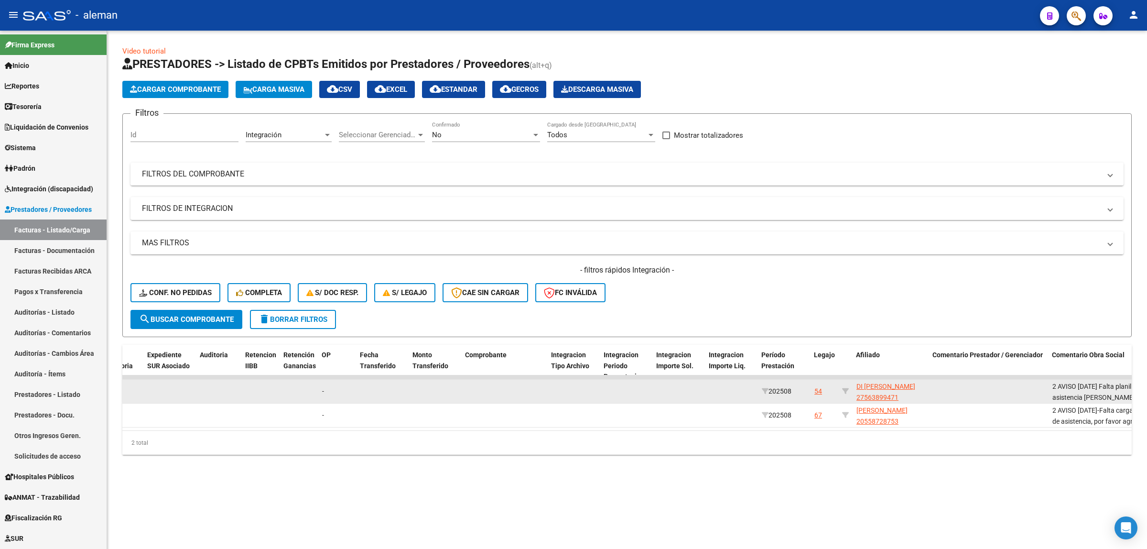
click at [816, 389] on div "54" at bounding box center [818, 391] width 8 height 11
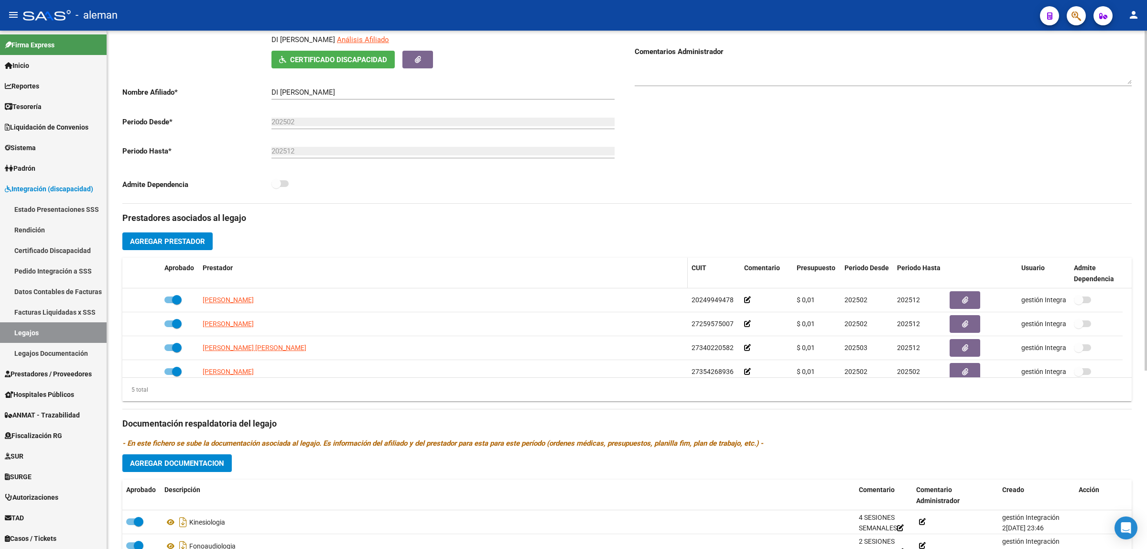
scroll to position [179, 0]
